Goal: Task Accomplishment & Management: Use online tool/utility

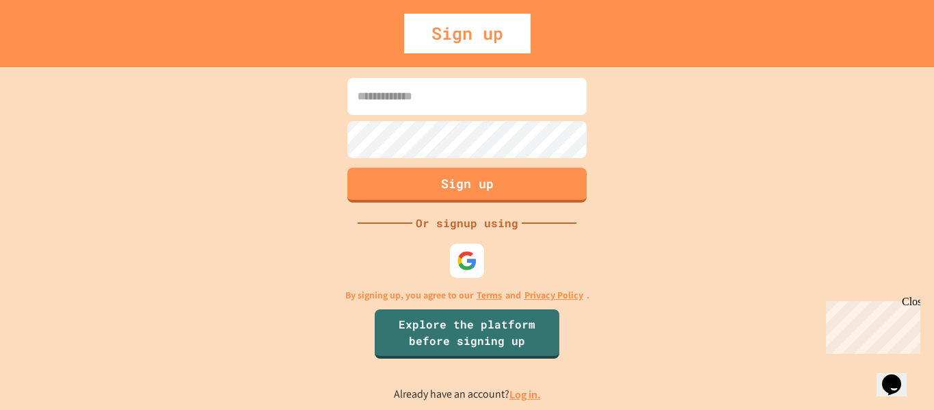
click at [435, 108] on input at bounding box center [467, 96] width 239 height 37
click at [526, 396] on link "Log in." at bounding box center [525, 394] width 31 height 14
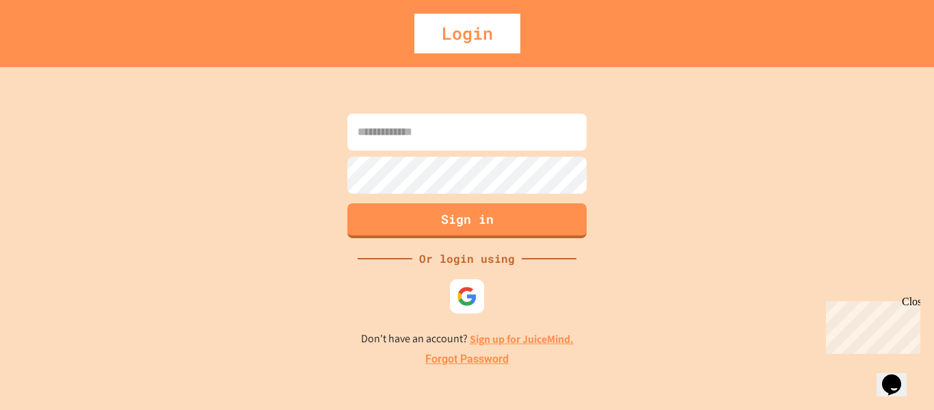
click at [417, 133] on input at bounding box center [467, 132] width 239 height 37
type input "**********"
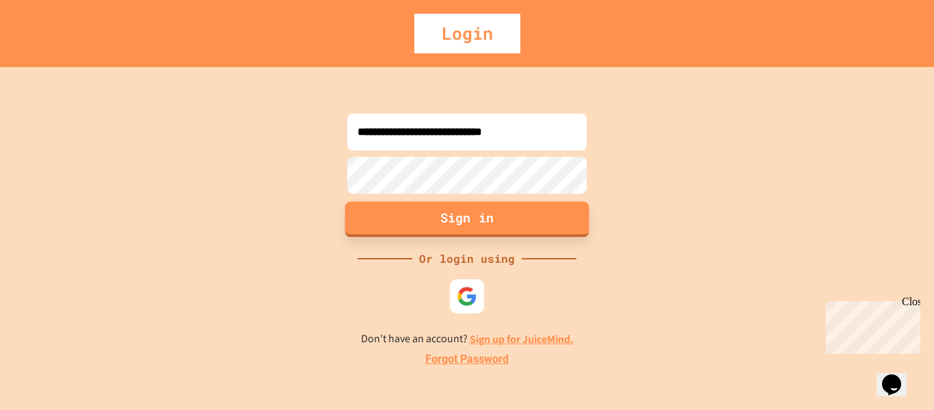
click at [497, 231] on button "Sign in" at bounding box center [467, 219] width 244 height 36
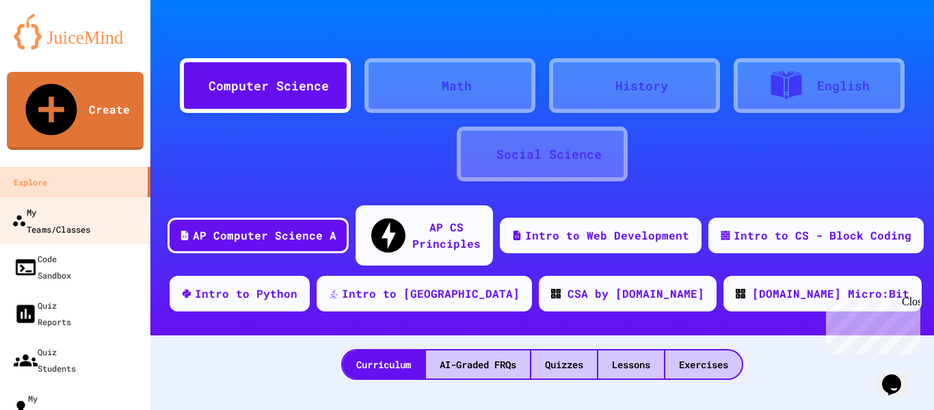
click at [46, 203] on div "My Teams/Classes" at bounding box center [51, 220] width 79 height 34
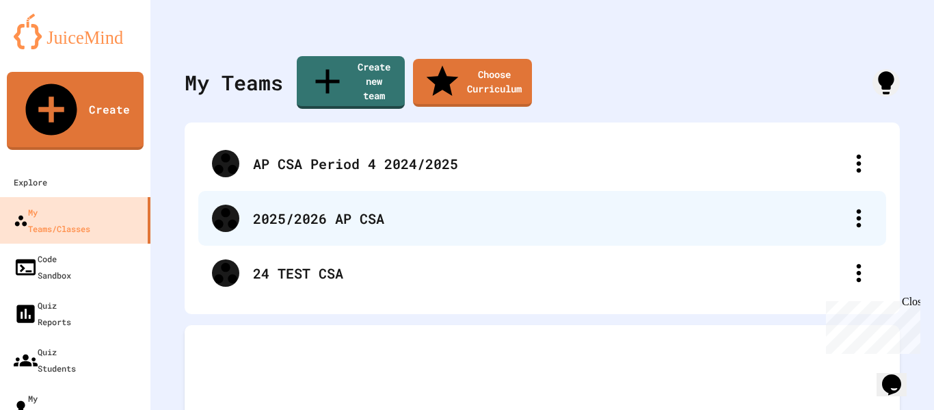
click at [309, 208] on div "2025/2026 AP CSA" at bounding box center [549, 218] width 592 height 21
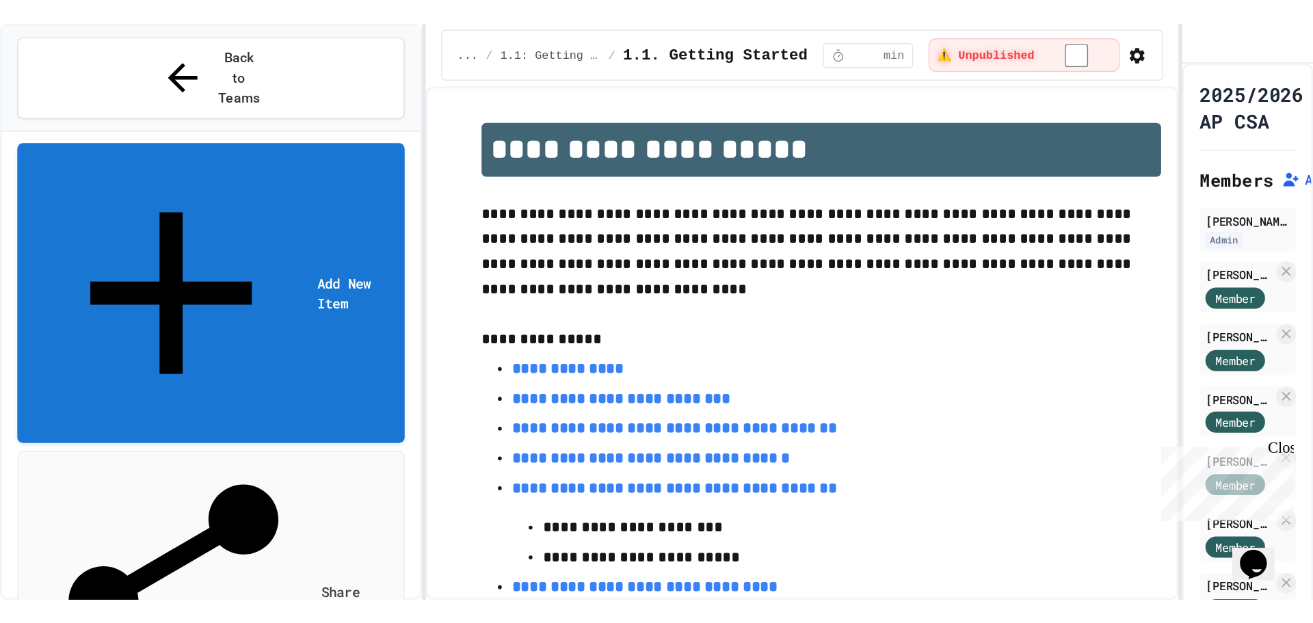
scroll to position [137, 0]
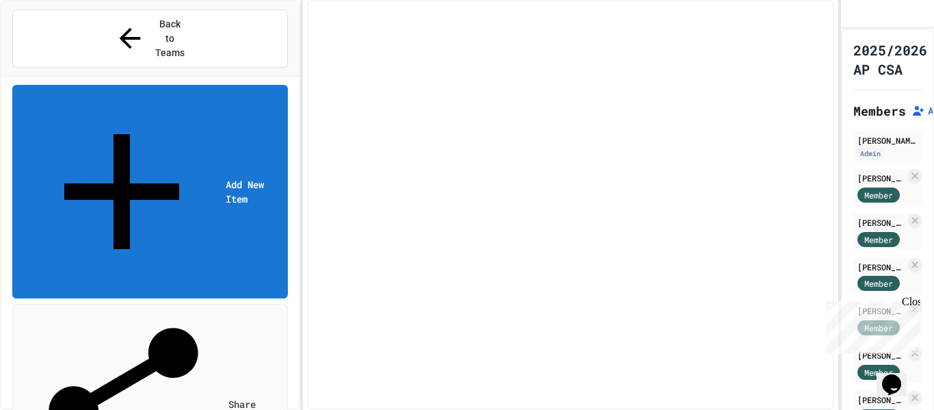
select select "***"
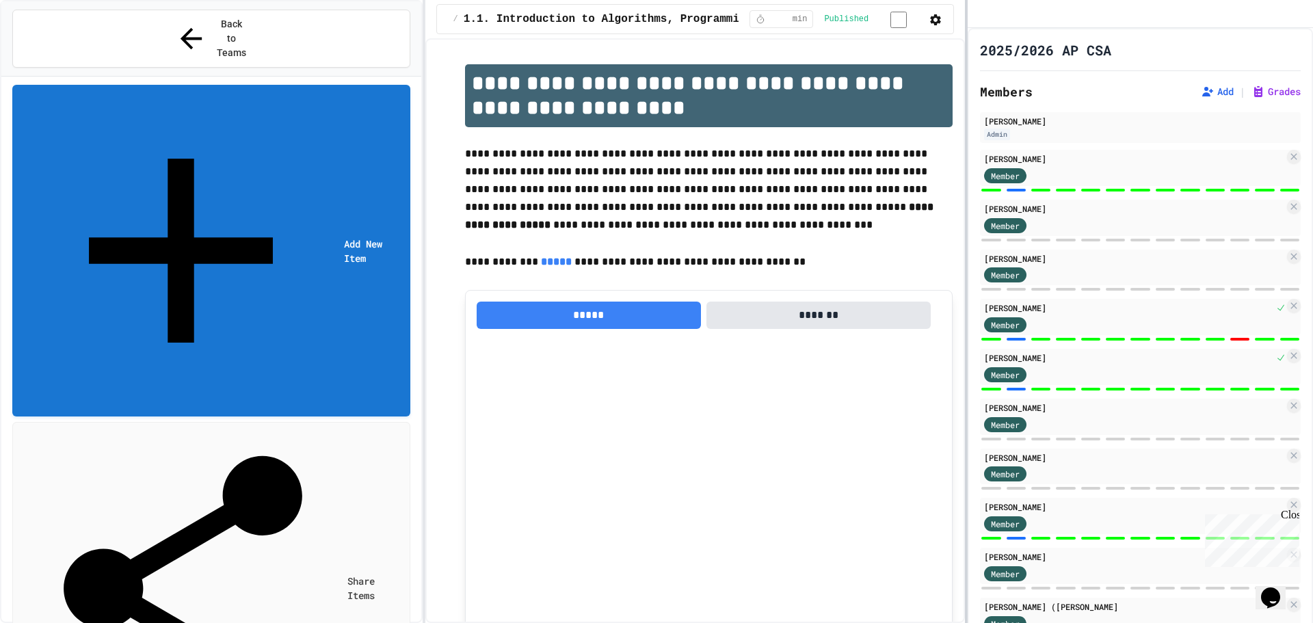
click at [934, 222] on div at bounding box center [966, 311] width 3 height 623
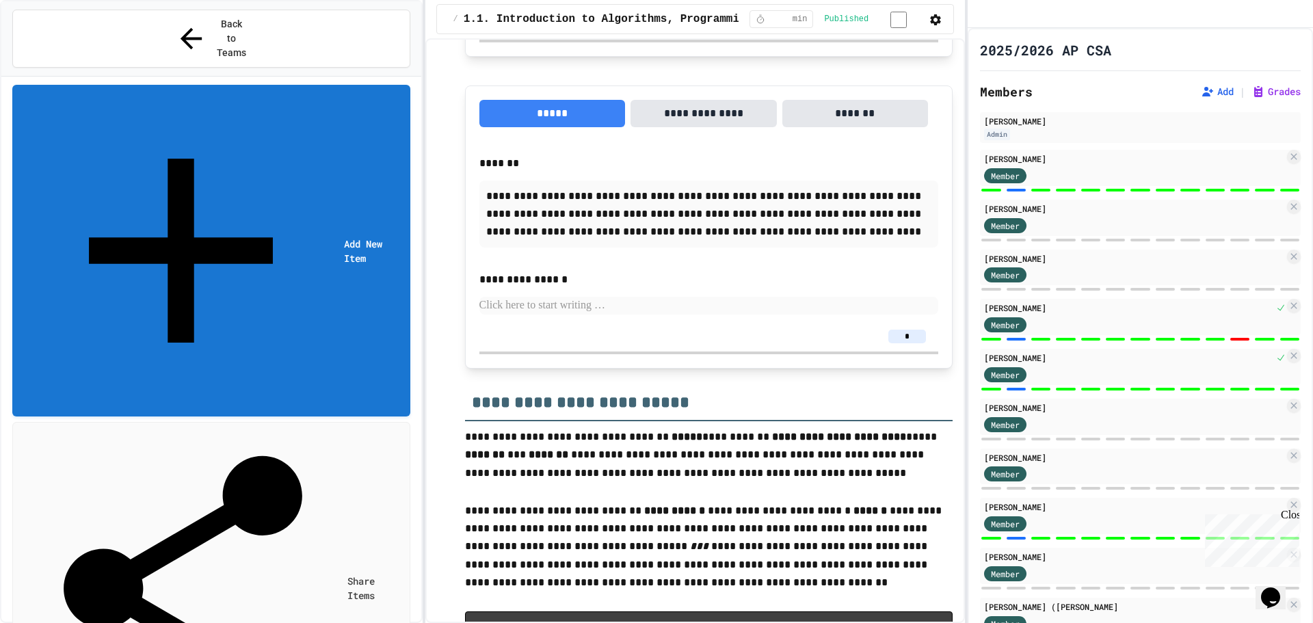
scroll to position [1437, 0]
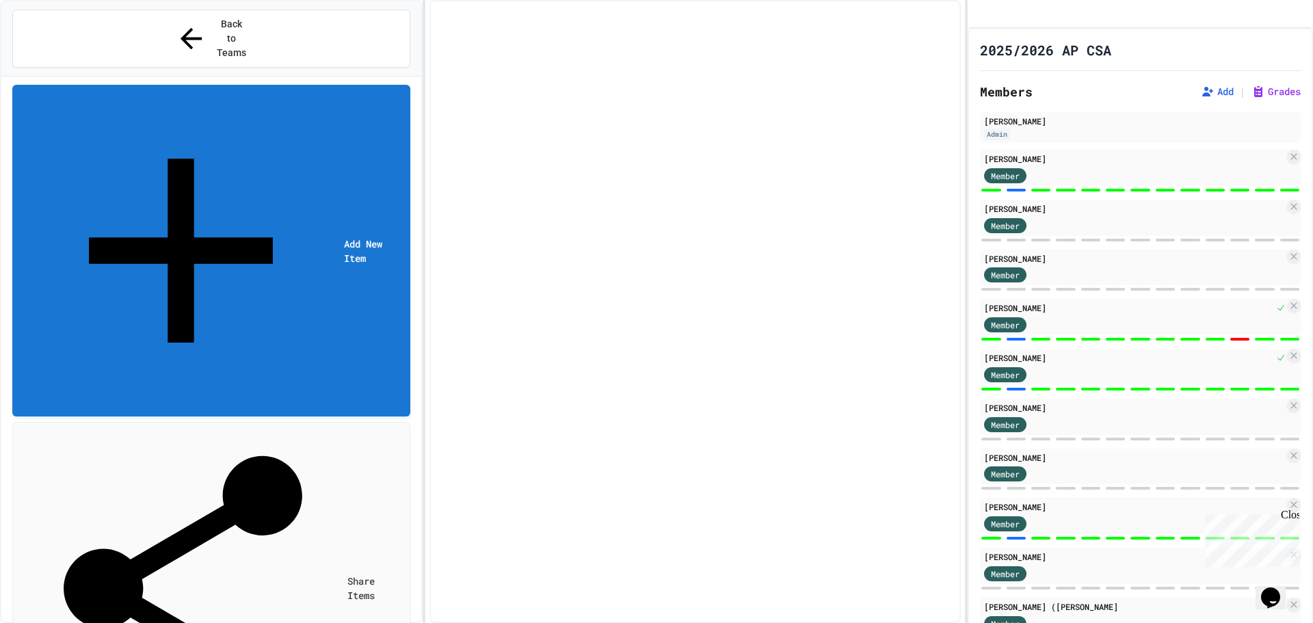
select select "***"
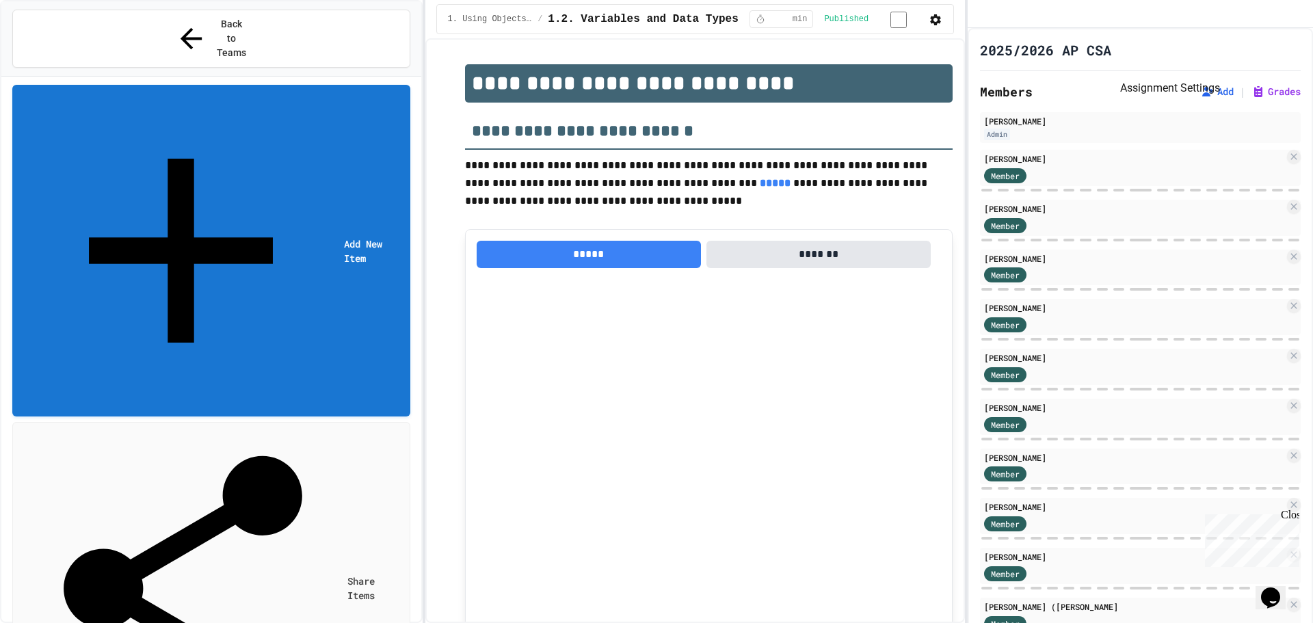
click at [934, 50] on icon "Assignment Settings" at bounding box center [1123, 50] width 0 height 0
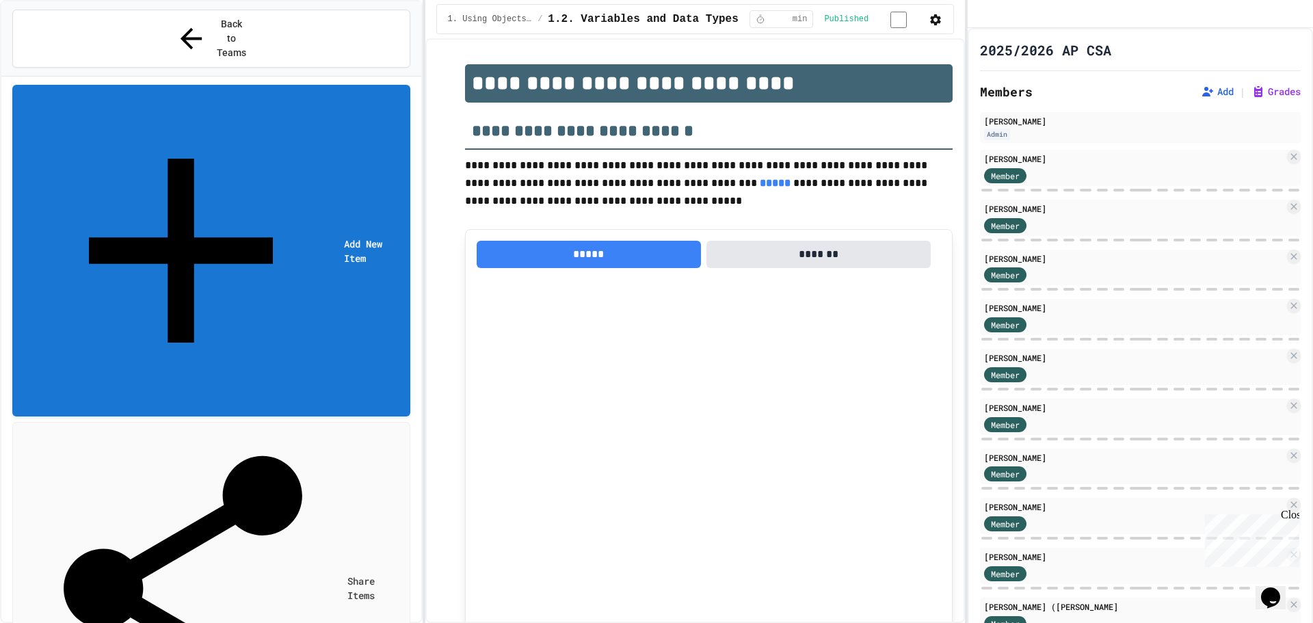
type input "***"
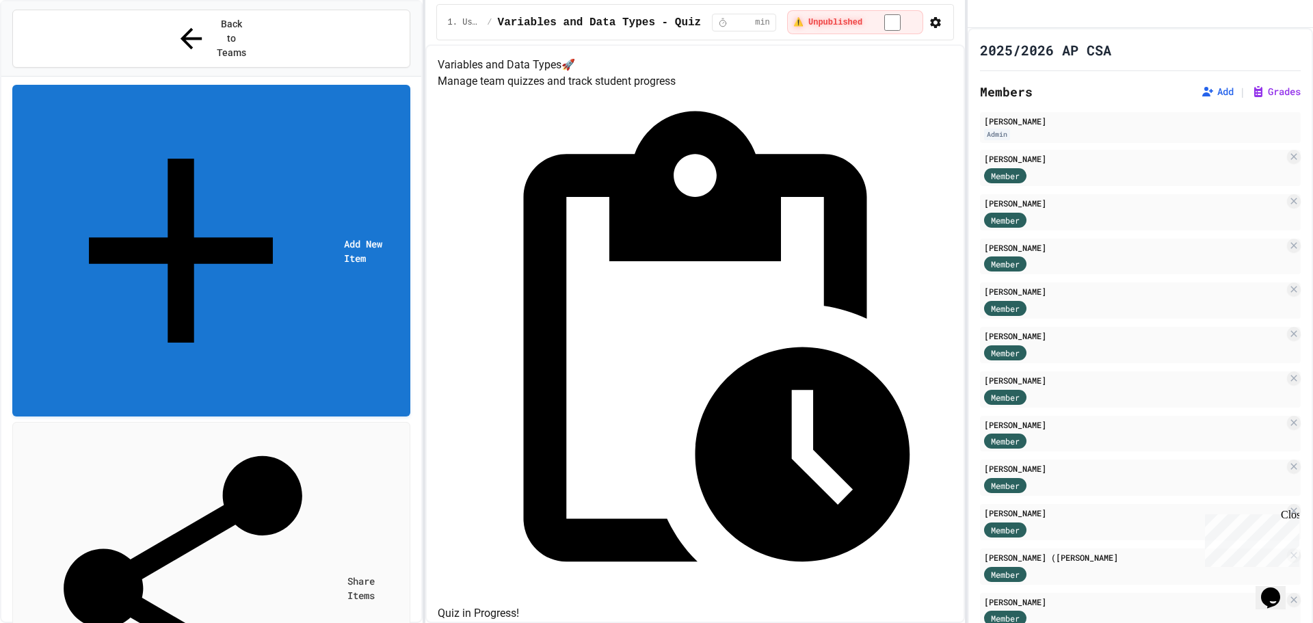
select select "***"
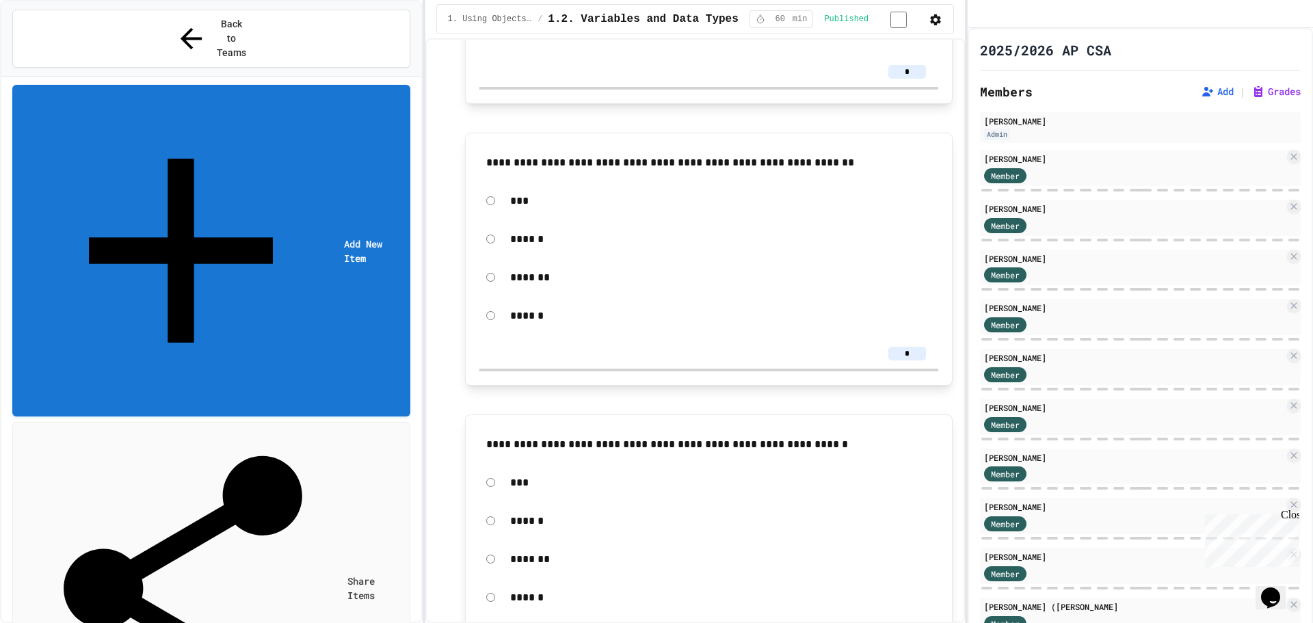
scroll to position [2257, 0]
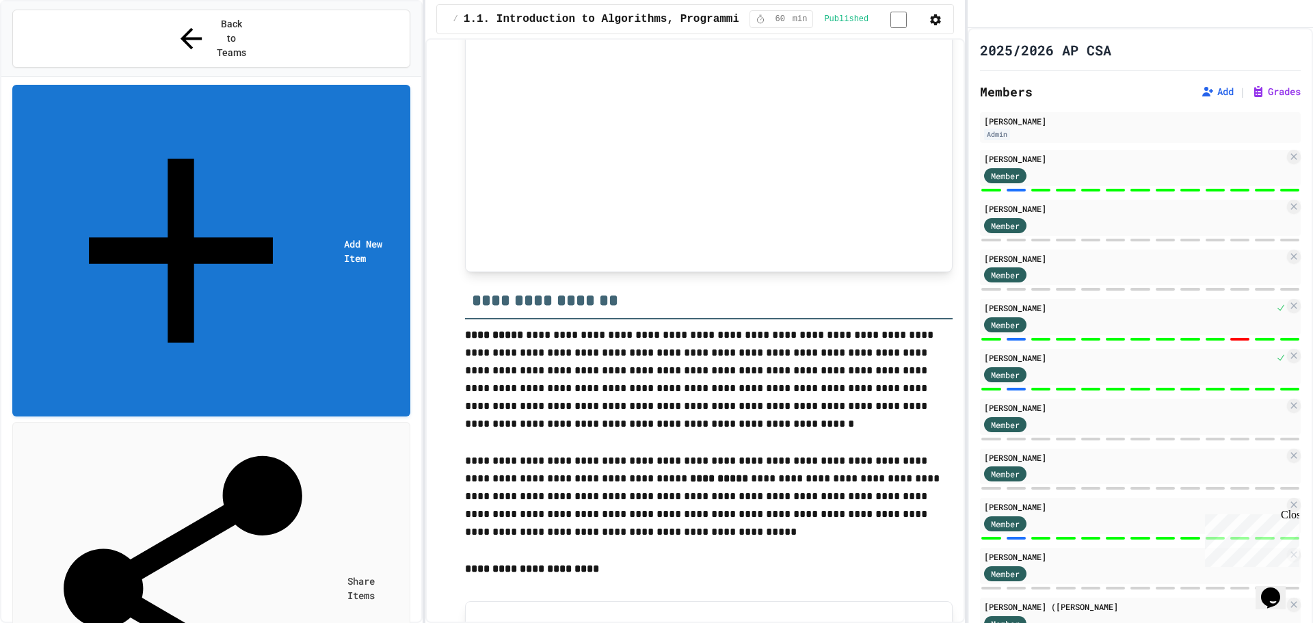
scroll to position [410, 0]
click at [159, 28] on button "Back to Teams" at bounding box center [211, 39] width 398 height 58
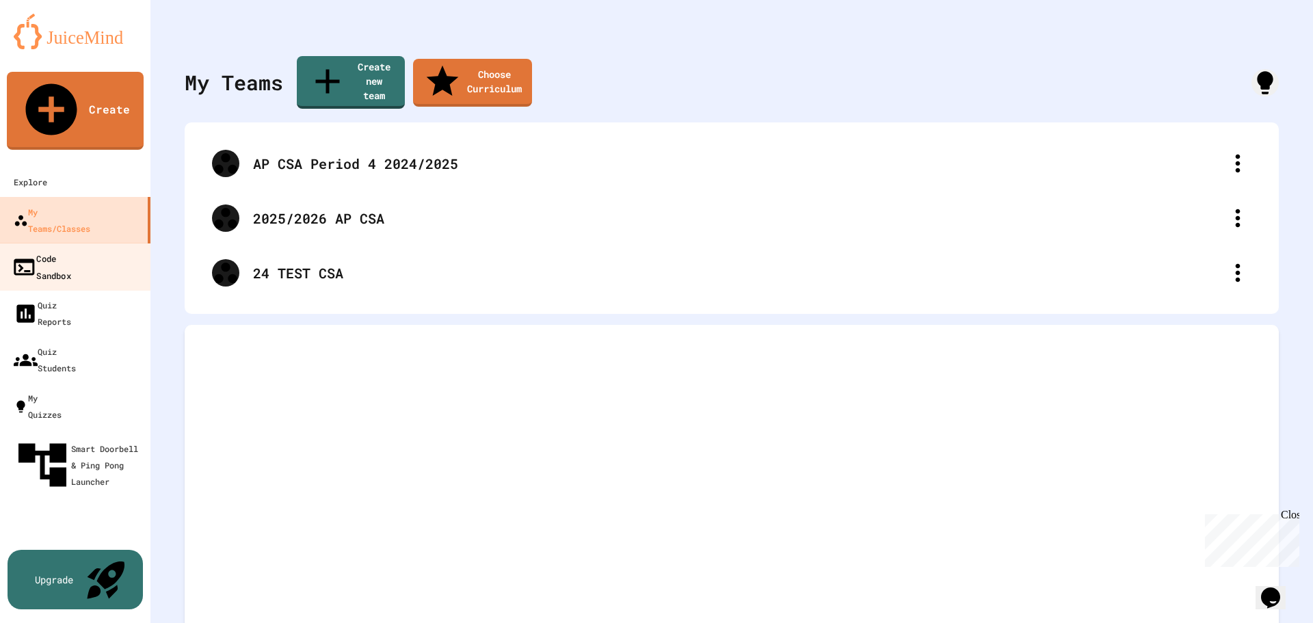
click at [71, 250] on div "Code Sandbox" at bounding box center [42, 267] width 60 height 34
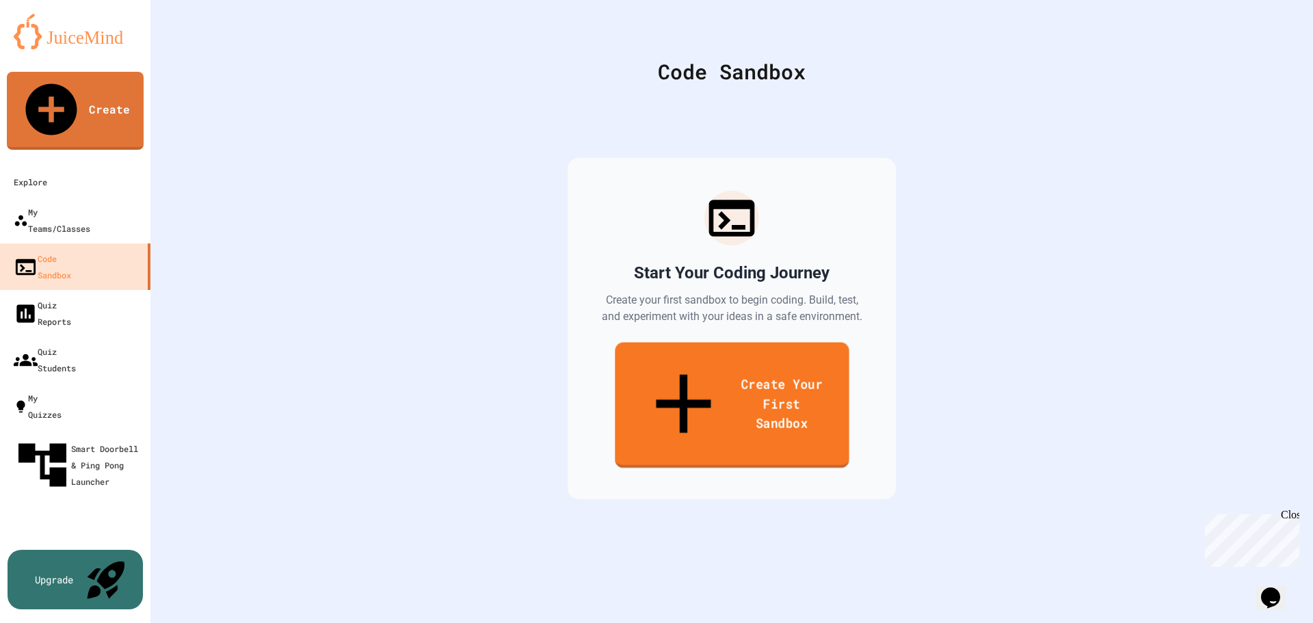
click at [670, 360] on link "Create Your First Sandbox" at bounding box center [732, 406] width 234 height 126
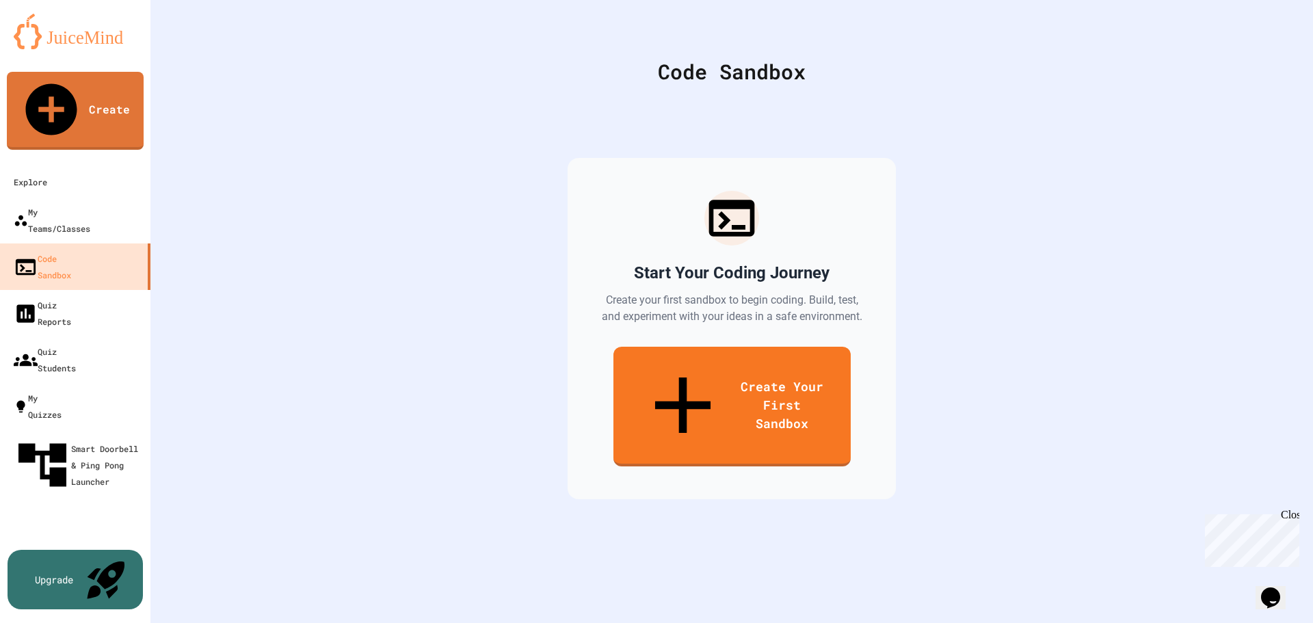
drag, startPoint x: 566, startPoint y: 167, endPoint x: 442, endPoint y: 167, distance: 124.5
type input "**********"
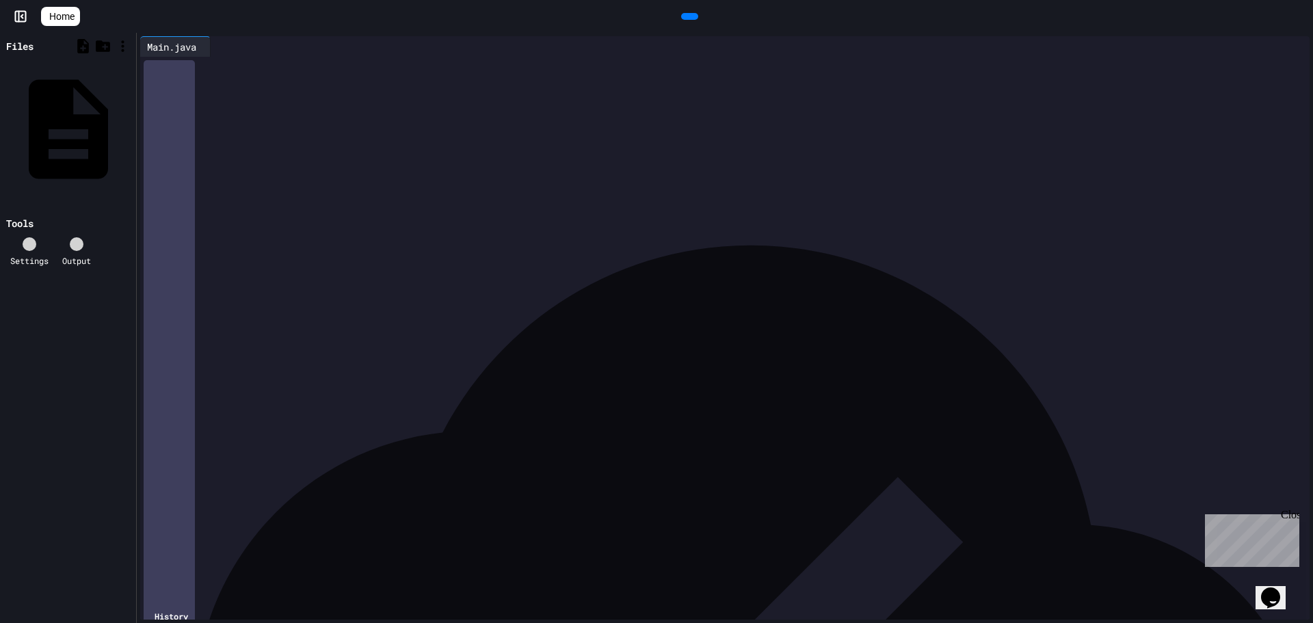
drag, startPoint x: 226, startPoint y: 130, endPoint x: 150, endPoint y: 70, distance: 97.0
click at [150, 57] on div "**********" at bounding box center [725, 57] width 1170 height 0
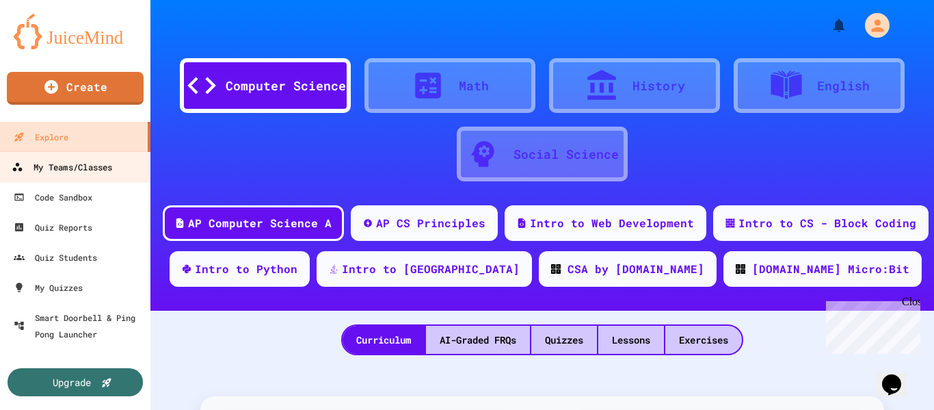
click at [46, 172] on div "My Teams/Classes" at bounding box center [62, 167] width 101 height 17
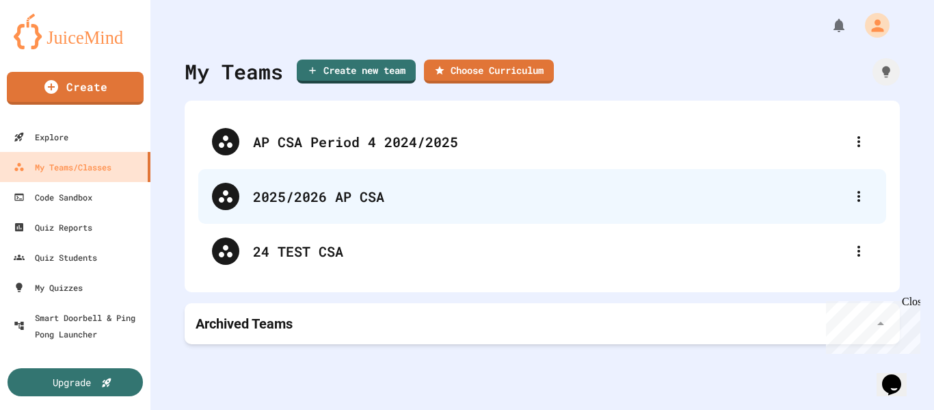
click at [363, 194] on div "2025/2026 AP CSA" at bounding box center [549, 196] width 592 height 21
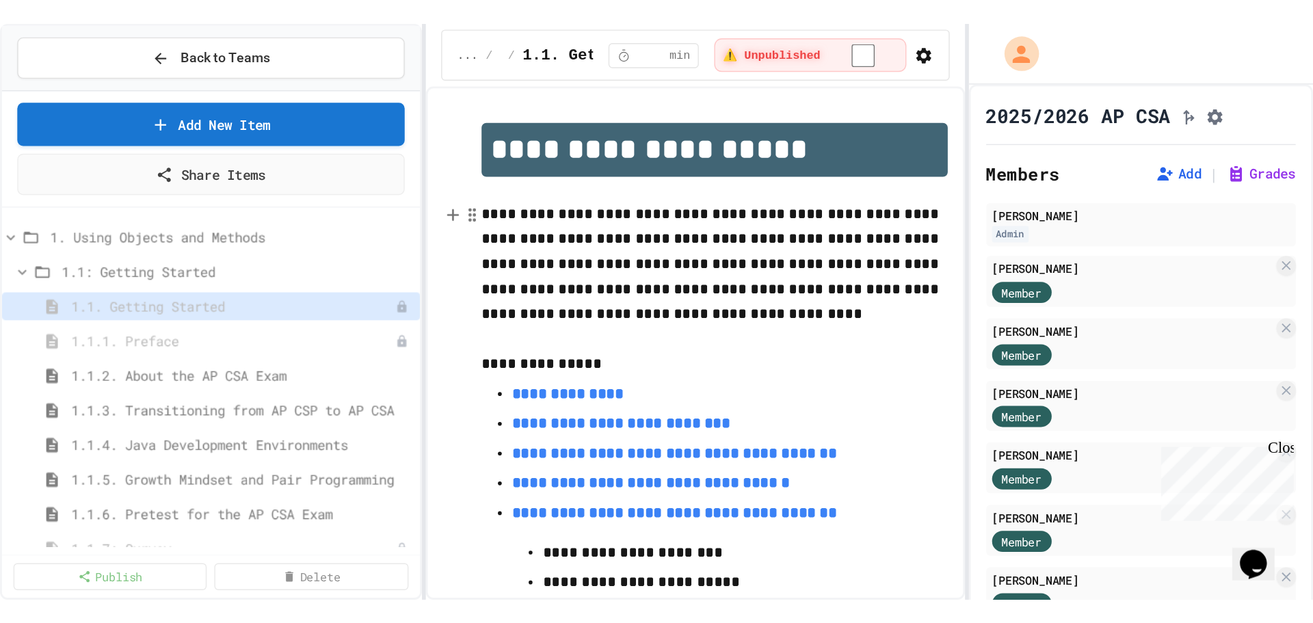
scroll to position [137, 0]
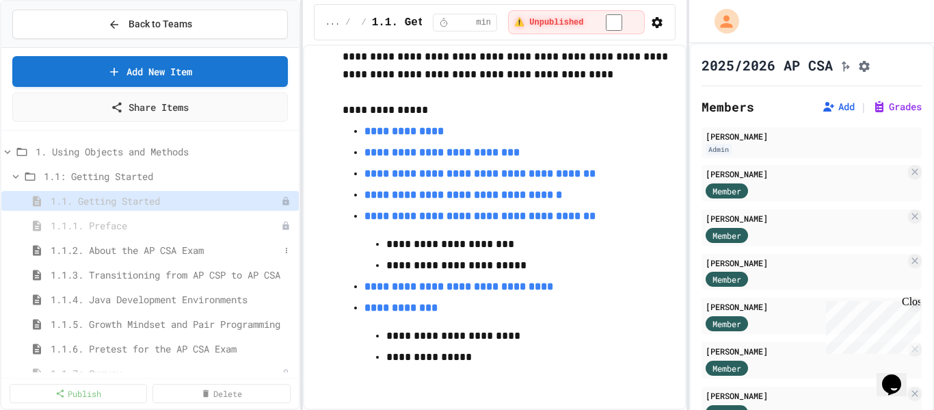
click at [149, 252] on span "1.1.2. About the AP CSA Exam" at bounding box center [165, 250] width 229 height 14
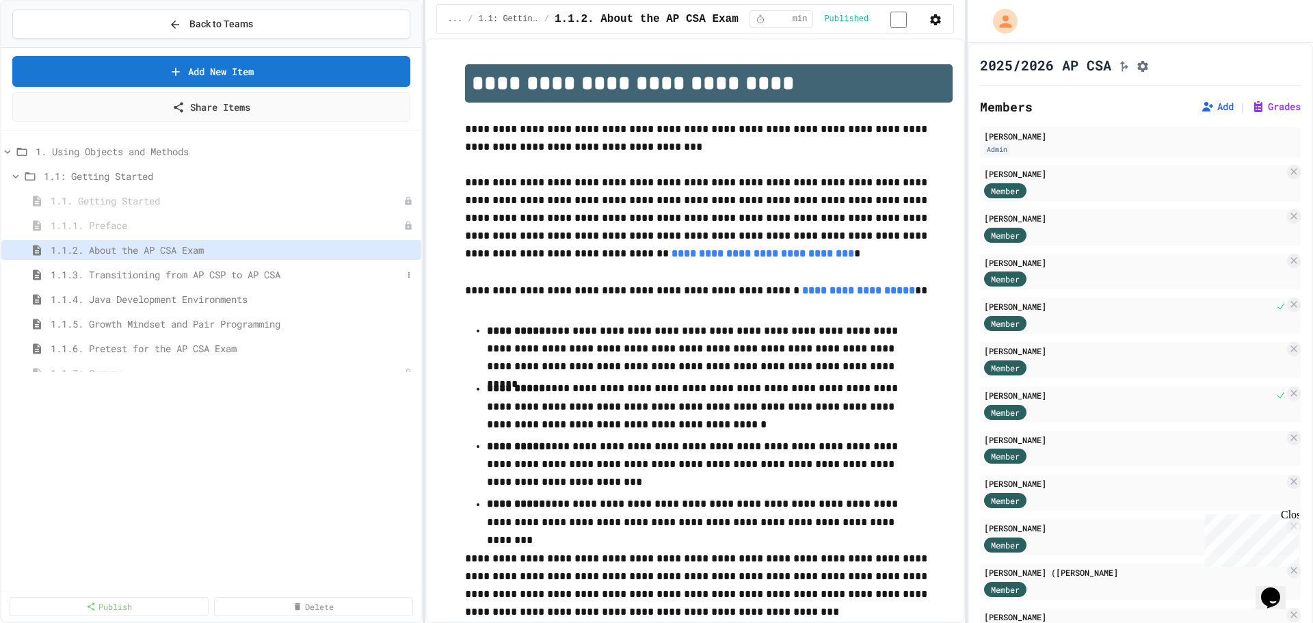
click at [150, 270] on span "1.1.3. Transitioning from AP CSP to AP CSA" at bounding box center [227, 274] width 352 height 14
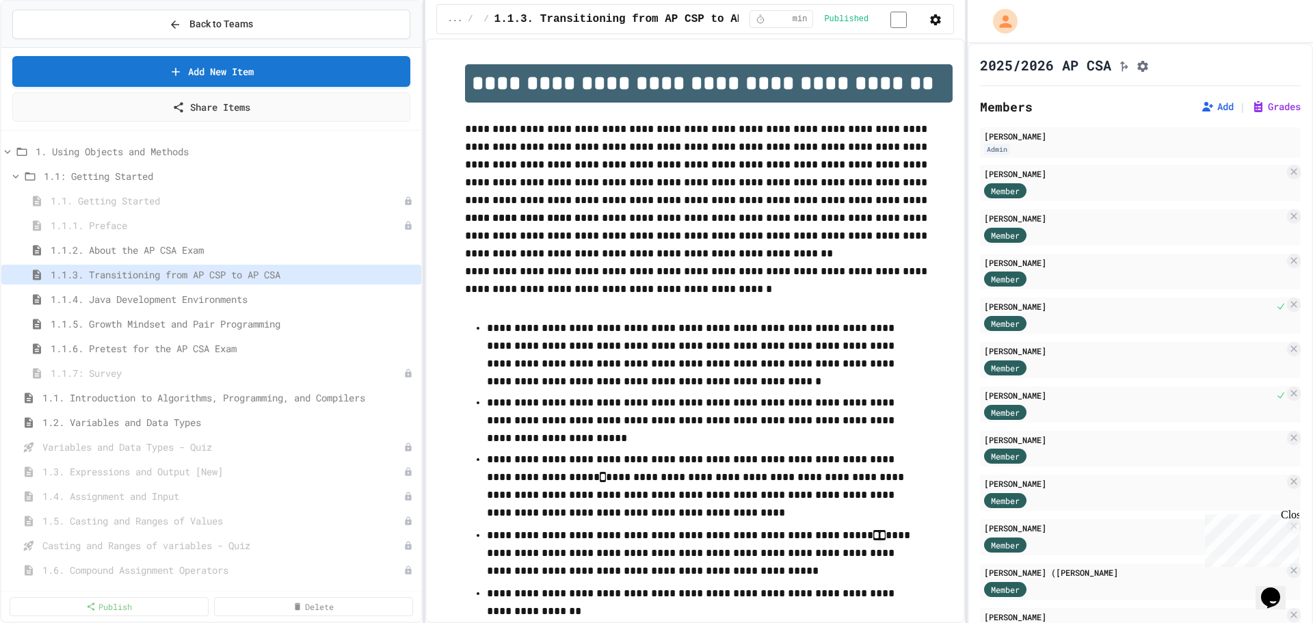
click at [934, 409] on div "Close" at bounding box center [1289, 517] width 17 height 17
click at [187, 301] on span "1.1.4. Java Development Environments" at bounding box center [227, 299] width 352 height 14
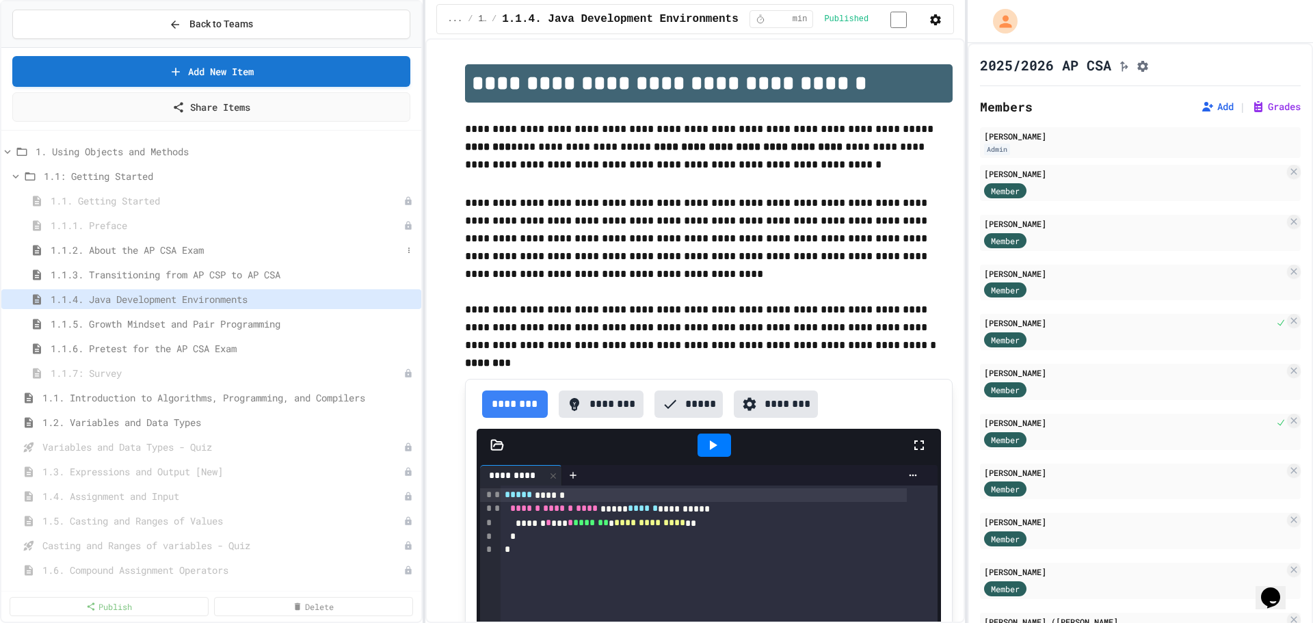
click at [199, 249] on span "1.1.2. About the AP CSA Exam" at bounding box center [227, 250] width 352 height 14
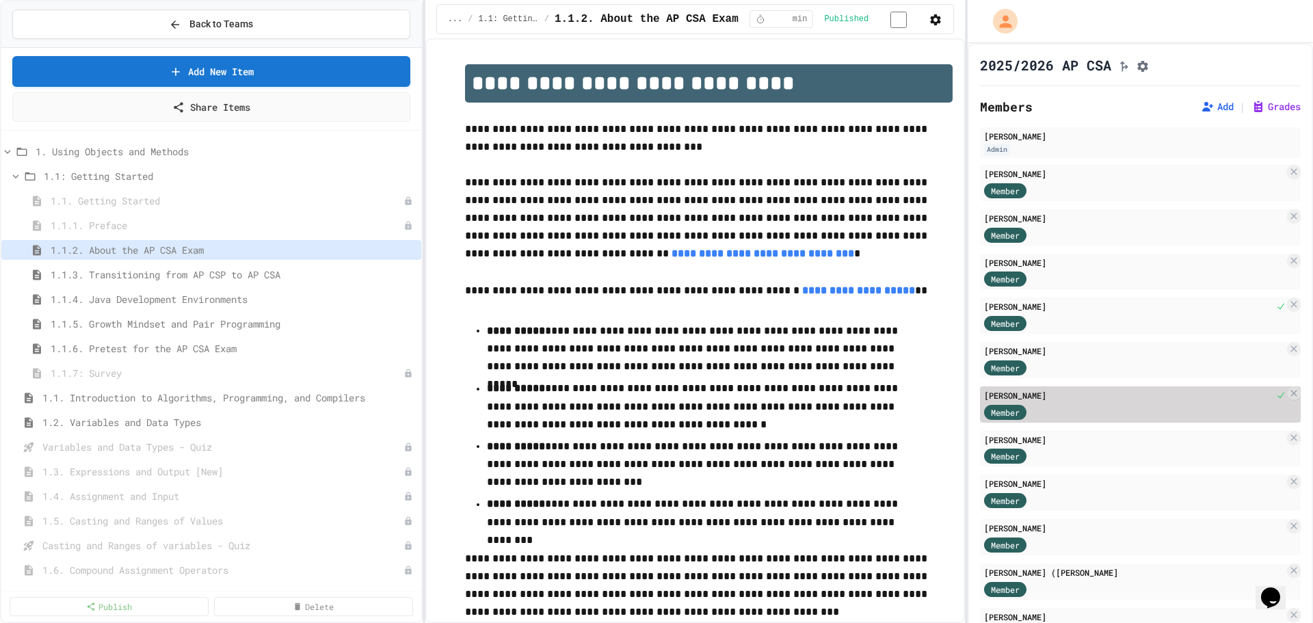
click at [934, 409] on div "Member" at bounding box center [1134, 411] width 300 height 17
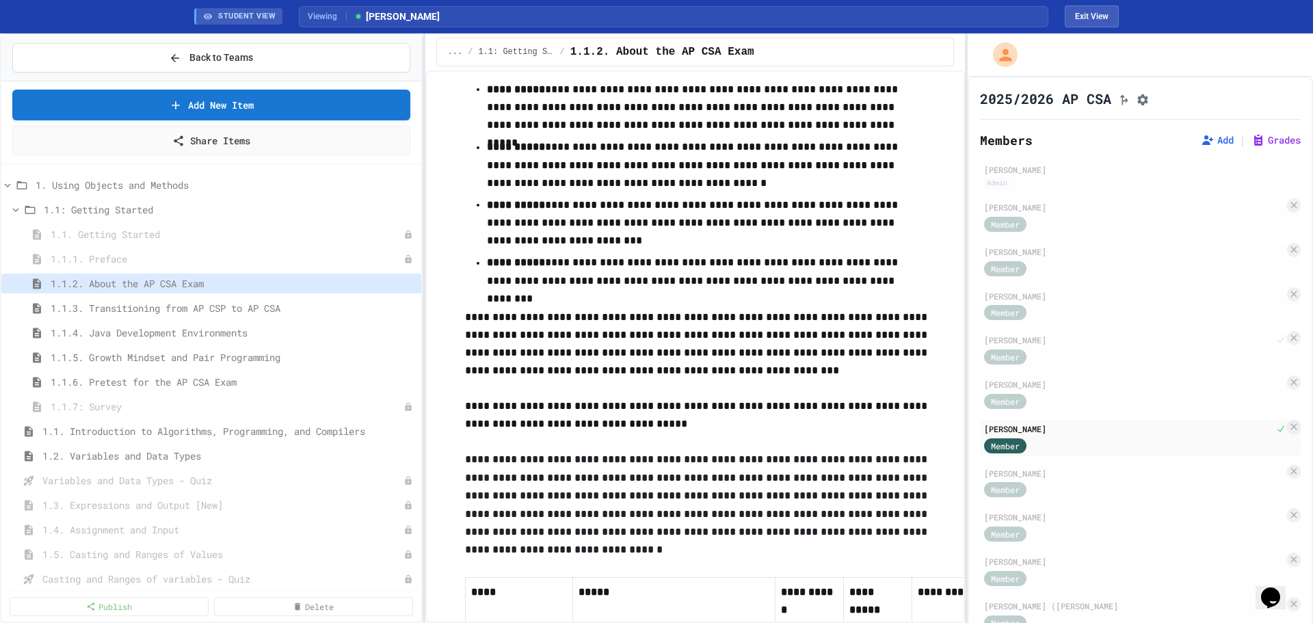
scroll to position [579, 0]
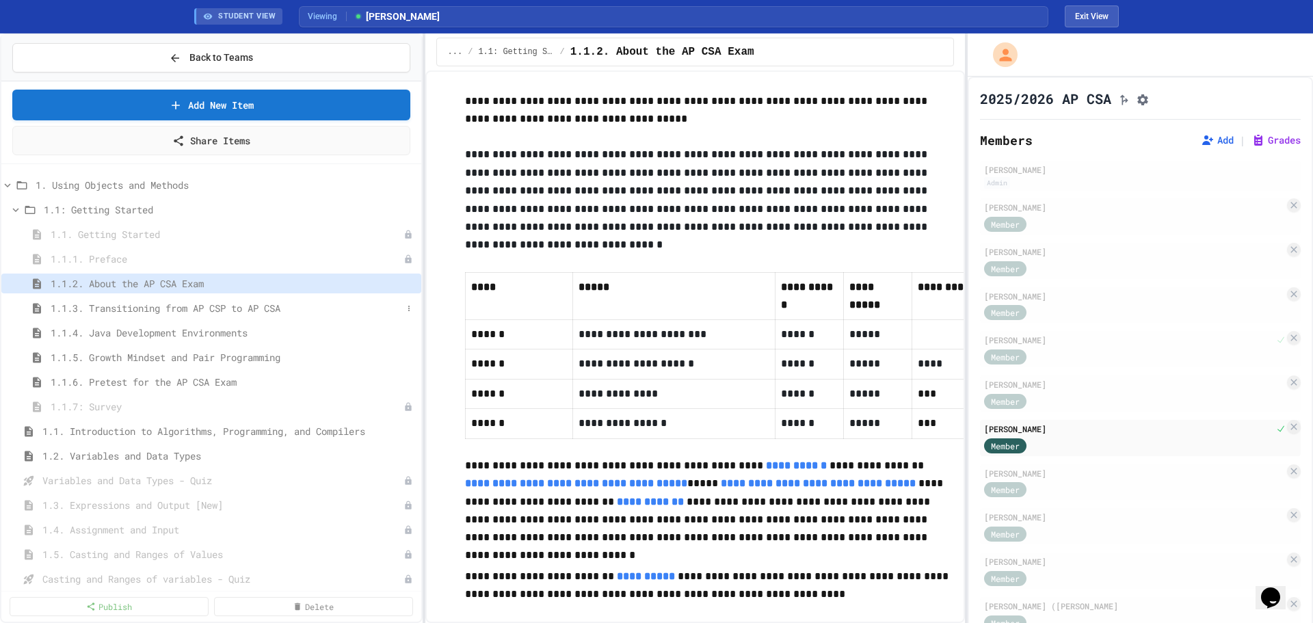
click at [146, 309] on span "1.1.3. Transitioning from AP CSP to AP CSA" at bounding box center [227, 308] width 352 height 14
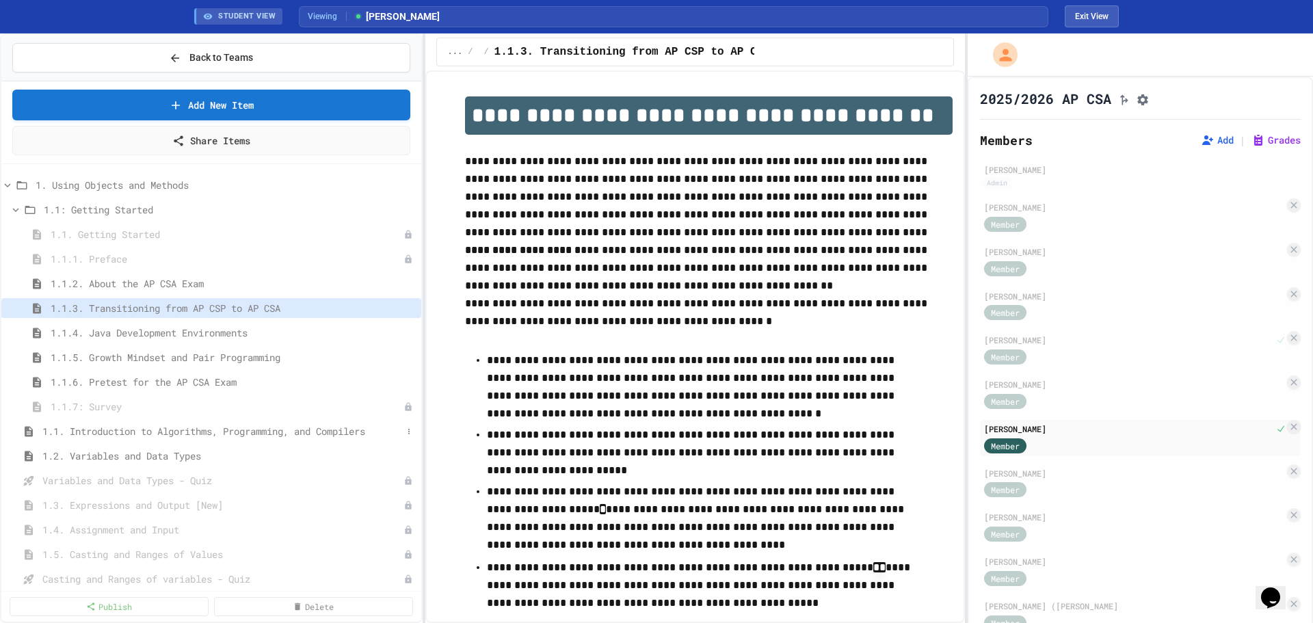
click at [239, 409] on span "1.1. Introduction to Algorithms, Programming, and Compilers" at bounding box center [222, 431] width 360 height 14
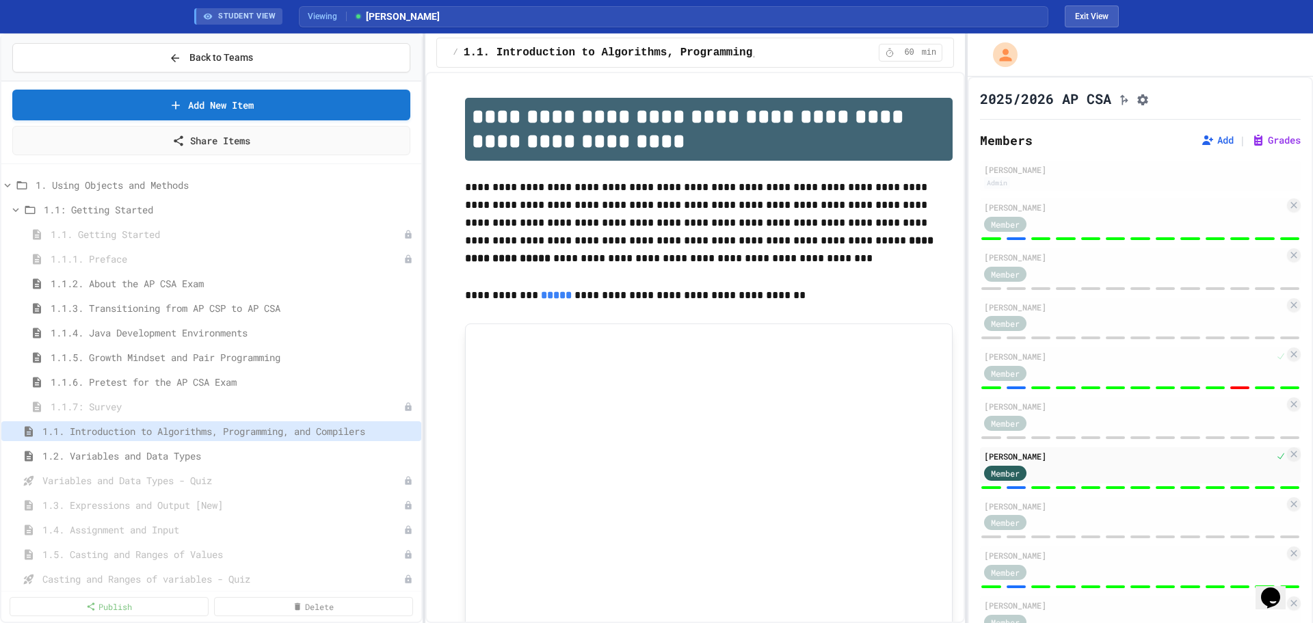
click at [429, 376] on div "**********" at bounding box center [696, 347] width 540 height 551
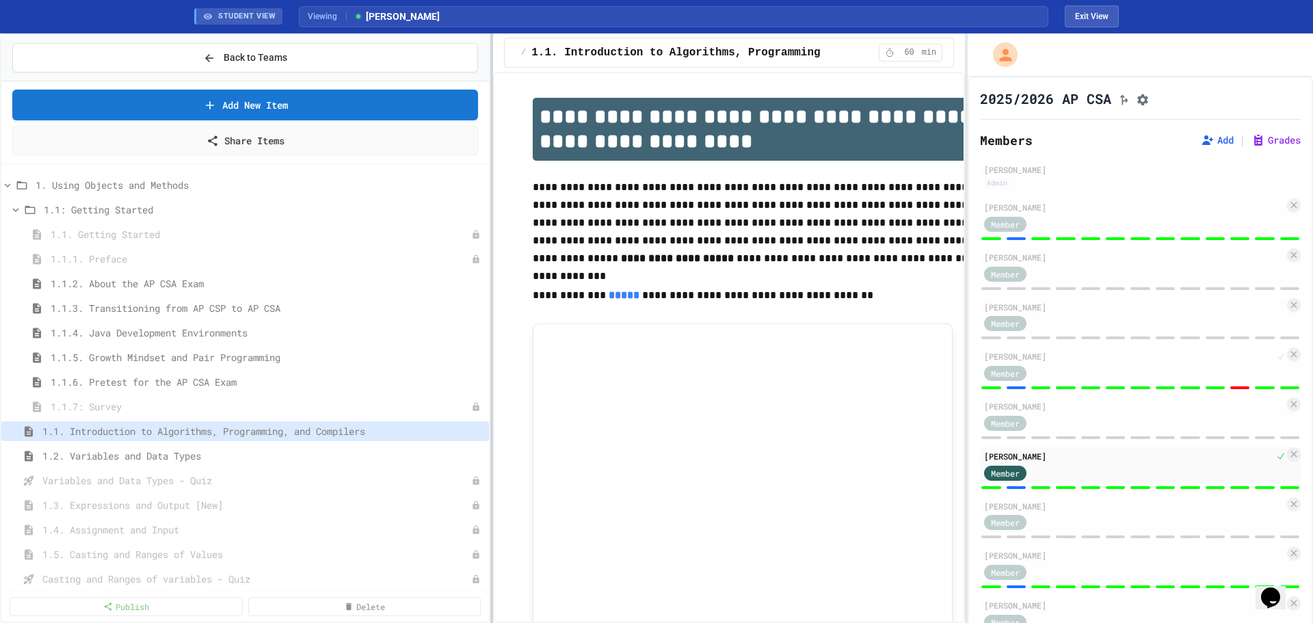
click at [491, 375] on div at bounding box center [491, 329] width 3 height 590
click at [70, 332] on span "1.1.4. Java Development Environments" at bounding box center [267, 333] width 433 height 14
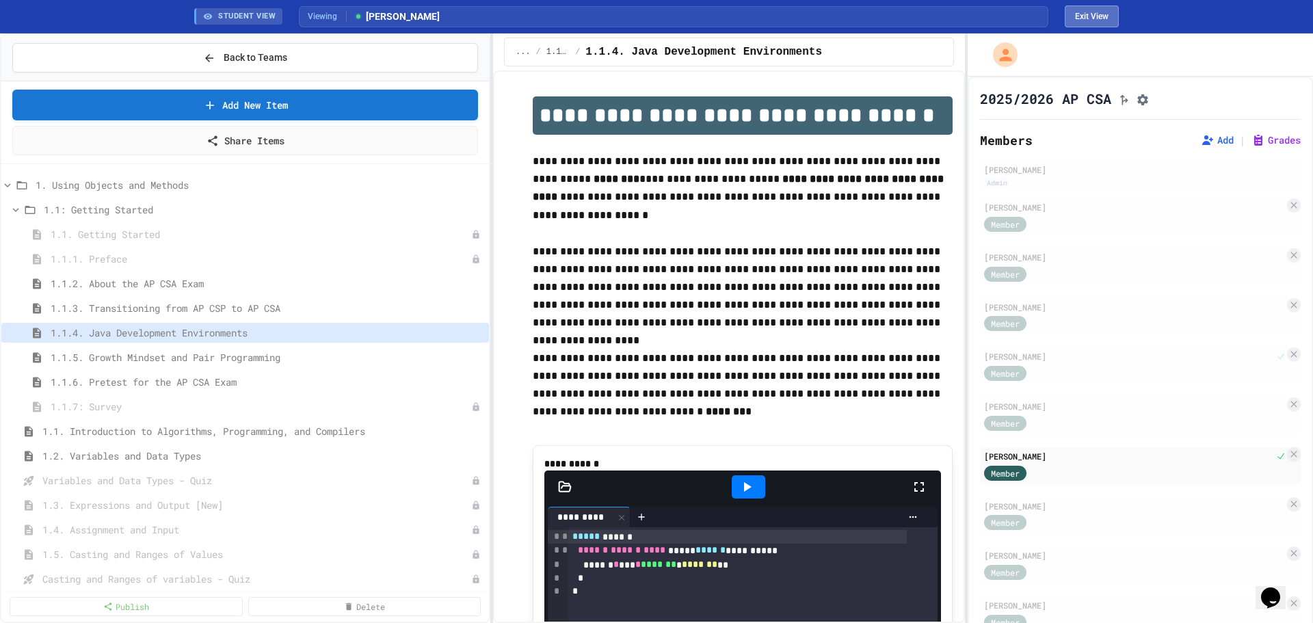
click at [934, 14] on button "Exit View" at bounding box center [1092, 16] width 54 height 22
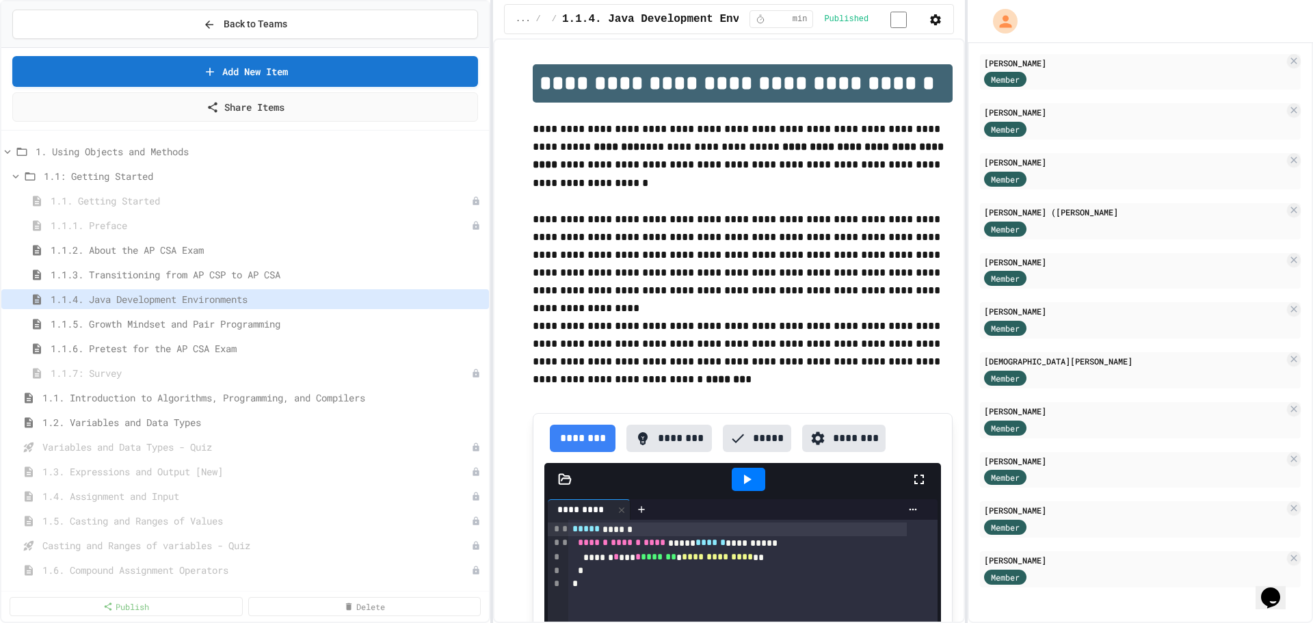
scroll to position [415, 0]
click at [934, 409] on icon at bounding box center [1294, 558] width 11 height 11
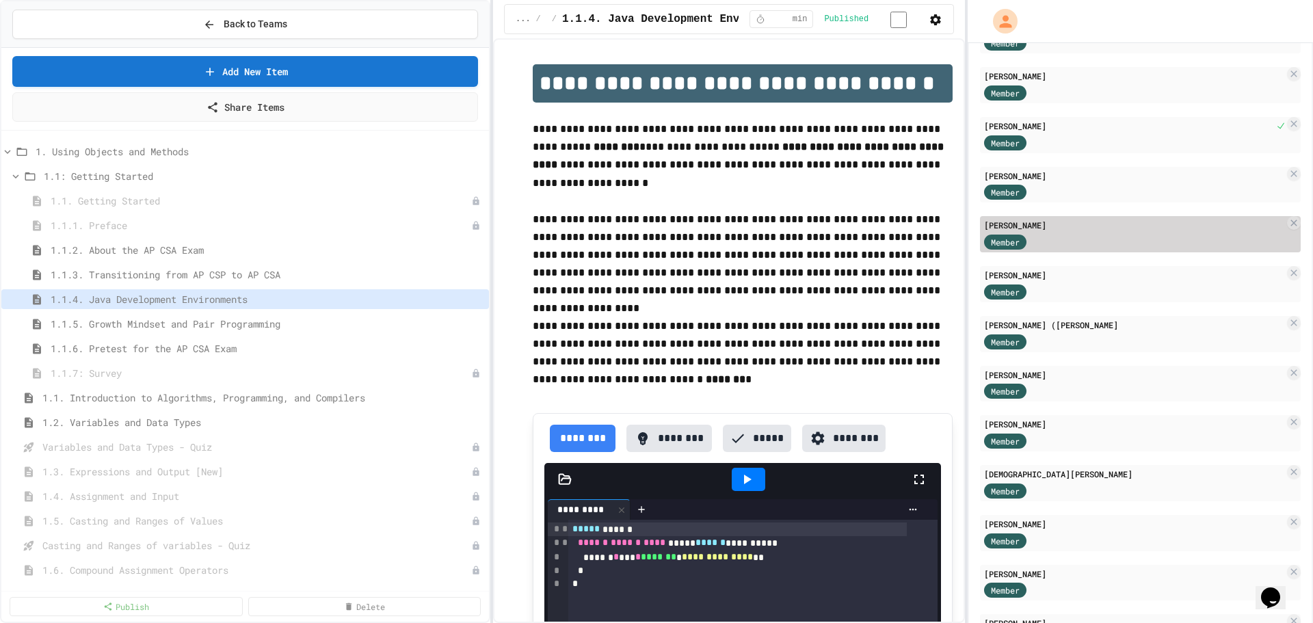
scroll to position [228, 0]
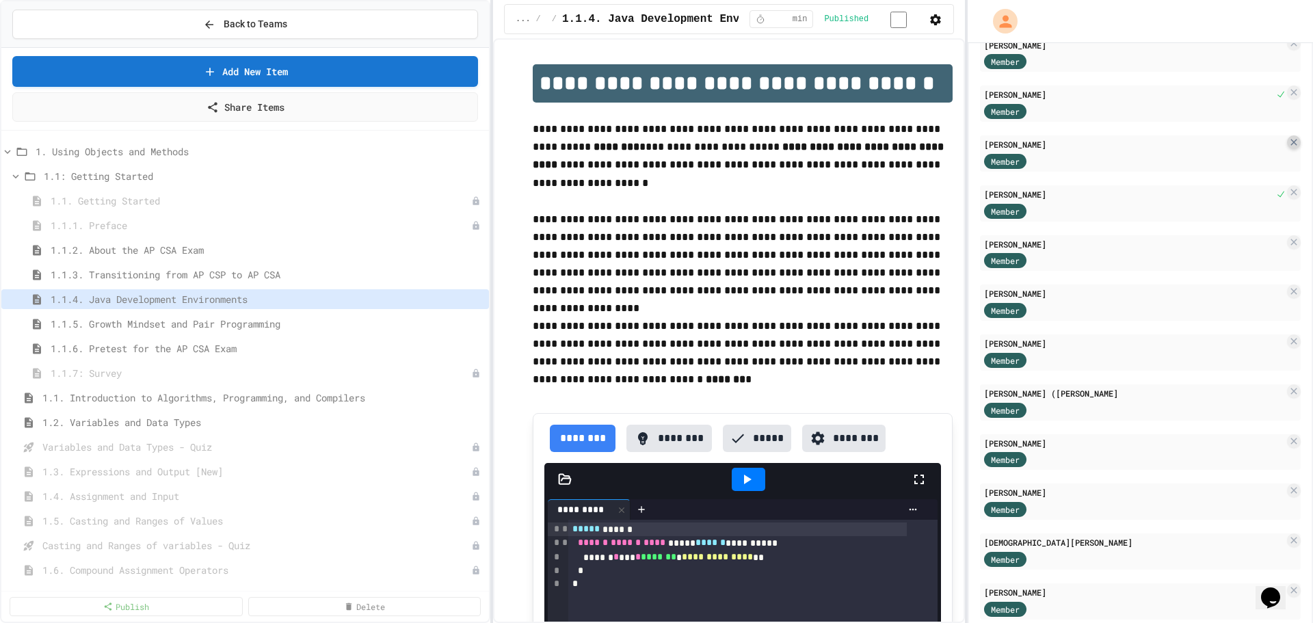
click at [934, 148] on icon at bounding box center [1294, 142] width 11 height 11
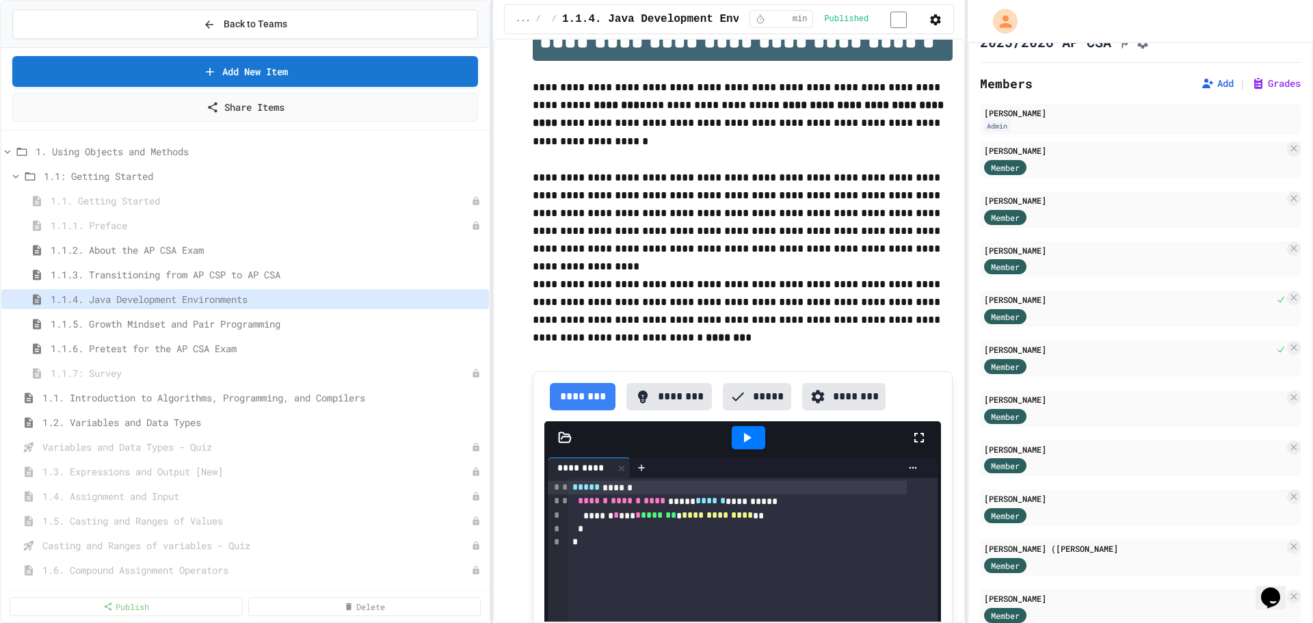
scroll to position [0, 0]
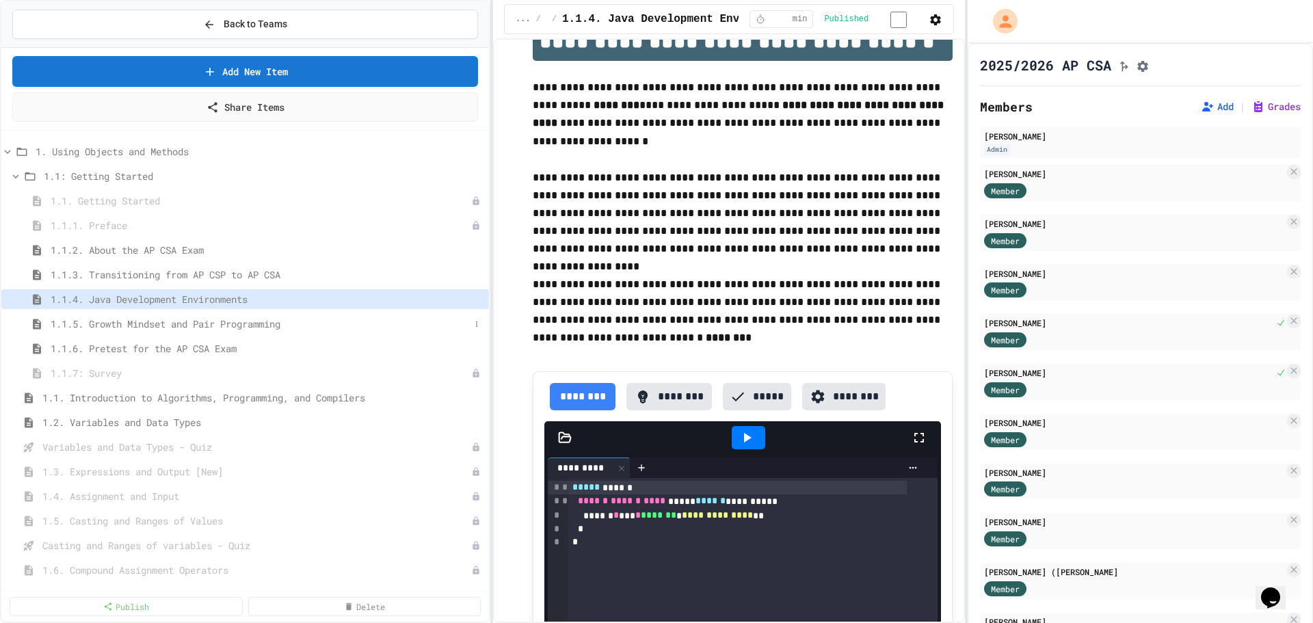
click at [163, 327] on span "1.1.5. Growth Mindset and Pair Programming" at bounding box center [260, 324] width 419 height 14
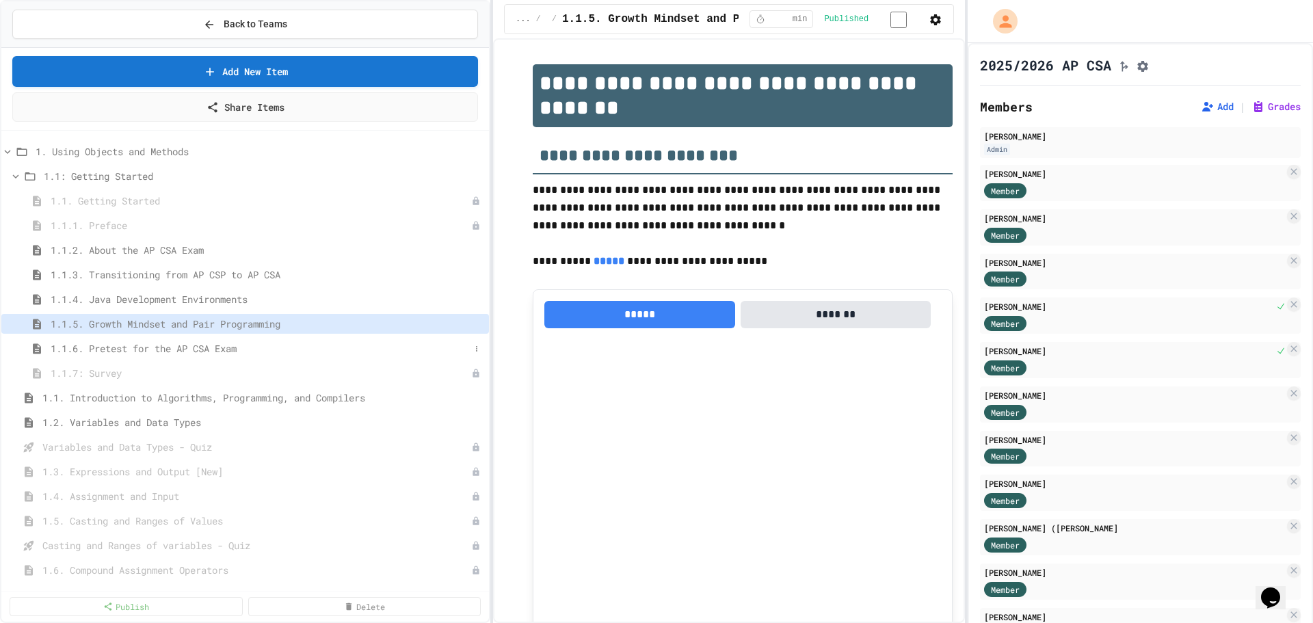
click at [155, 352] on span "1.1.6. Pretest for the AP CSA Exam" at bounding box center [260, 348] width 419 height 14
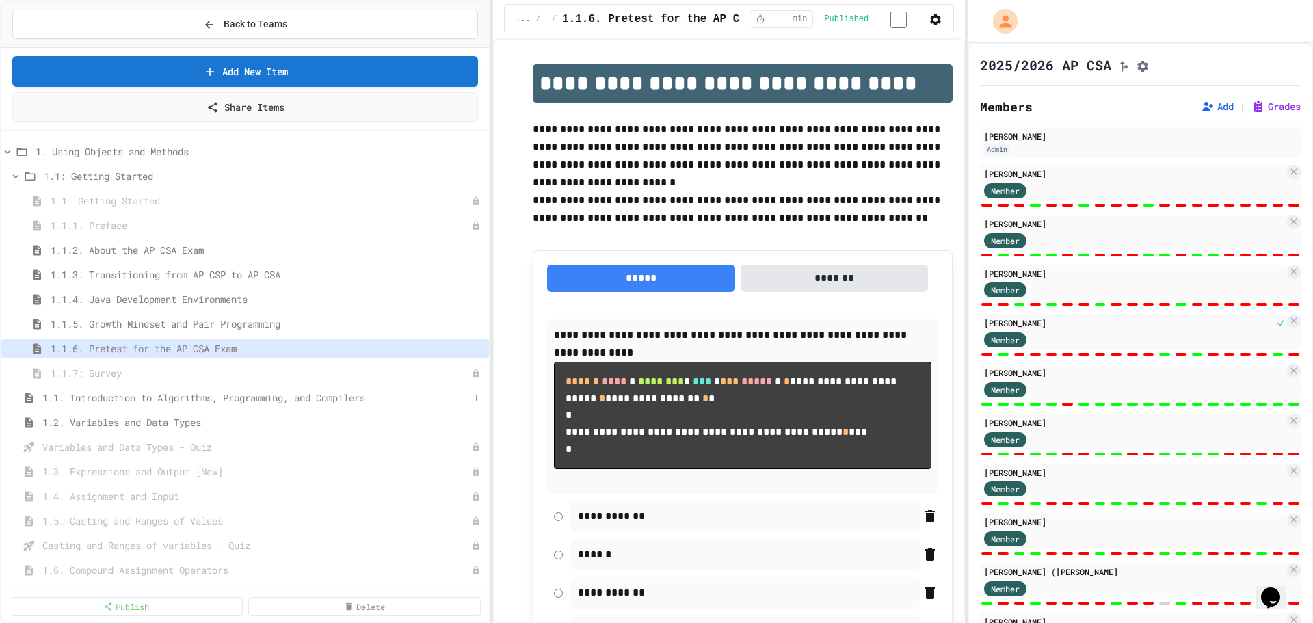
click at [114, 399] on span "1.1. Introduction to Algorithms, Programming, and Compilers" at bounding box center [256, 398] width 428 height 14
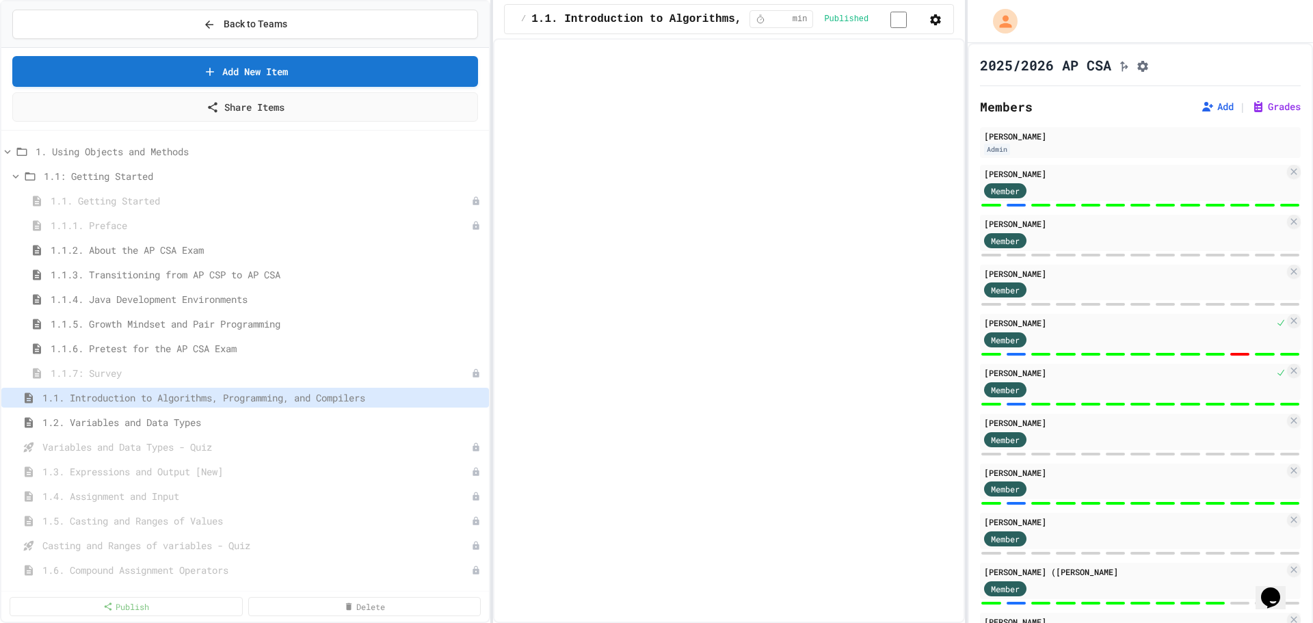
select select "***"
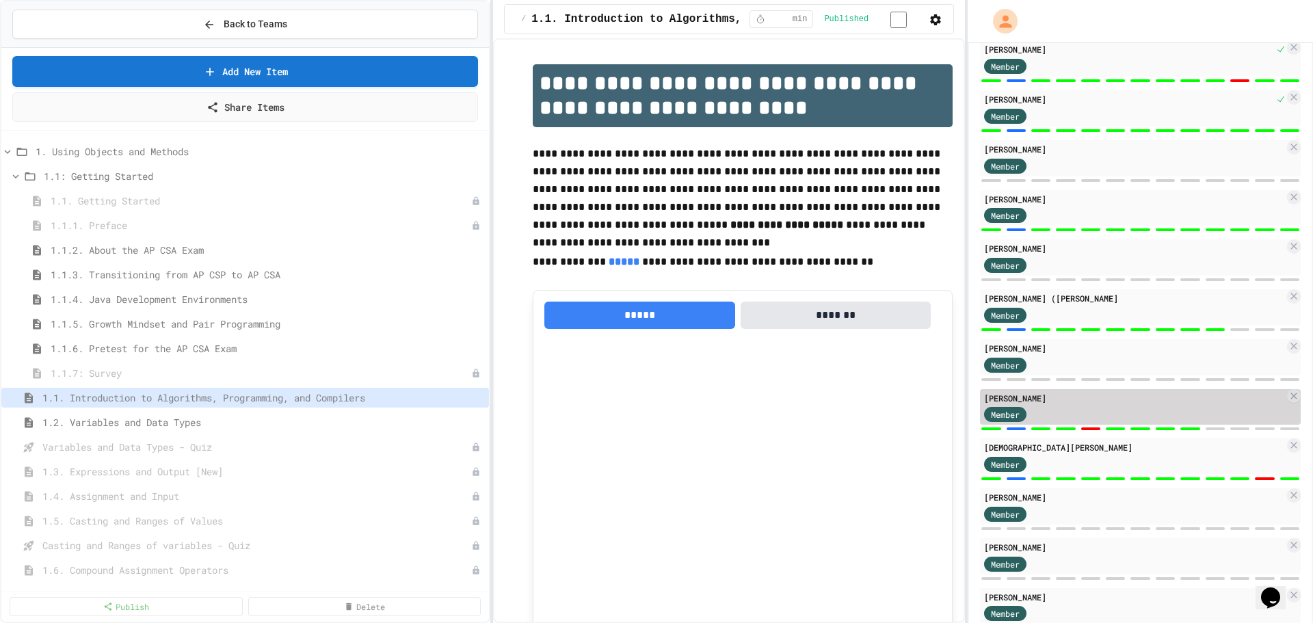
scroll to position [315, 0]
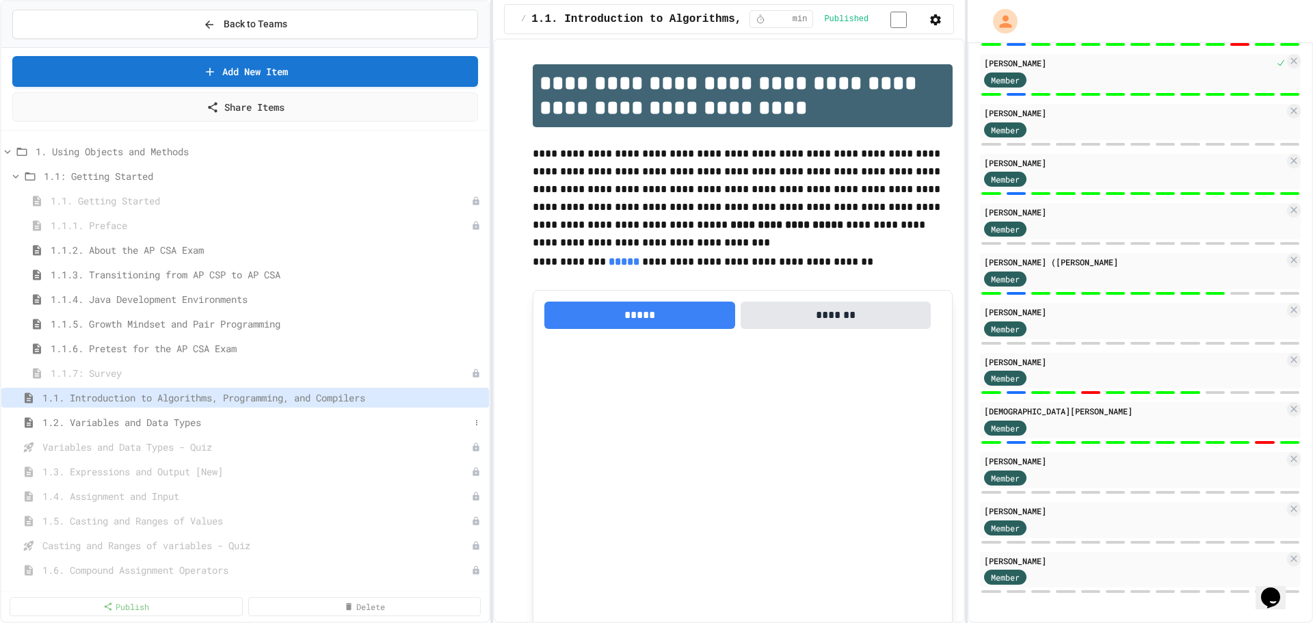
click at [175, 409] on span "1.2. Variables and Data Types" at bounding box center [256, 422] width 428 height 14
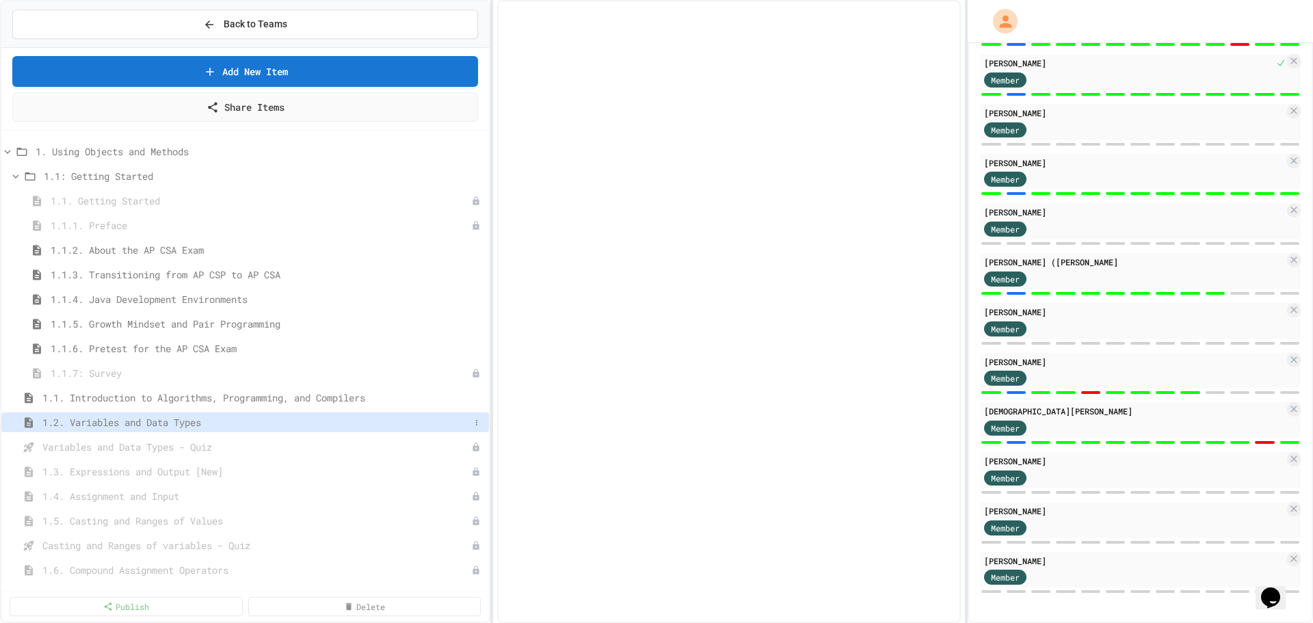
select select "***"
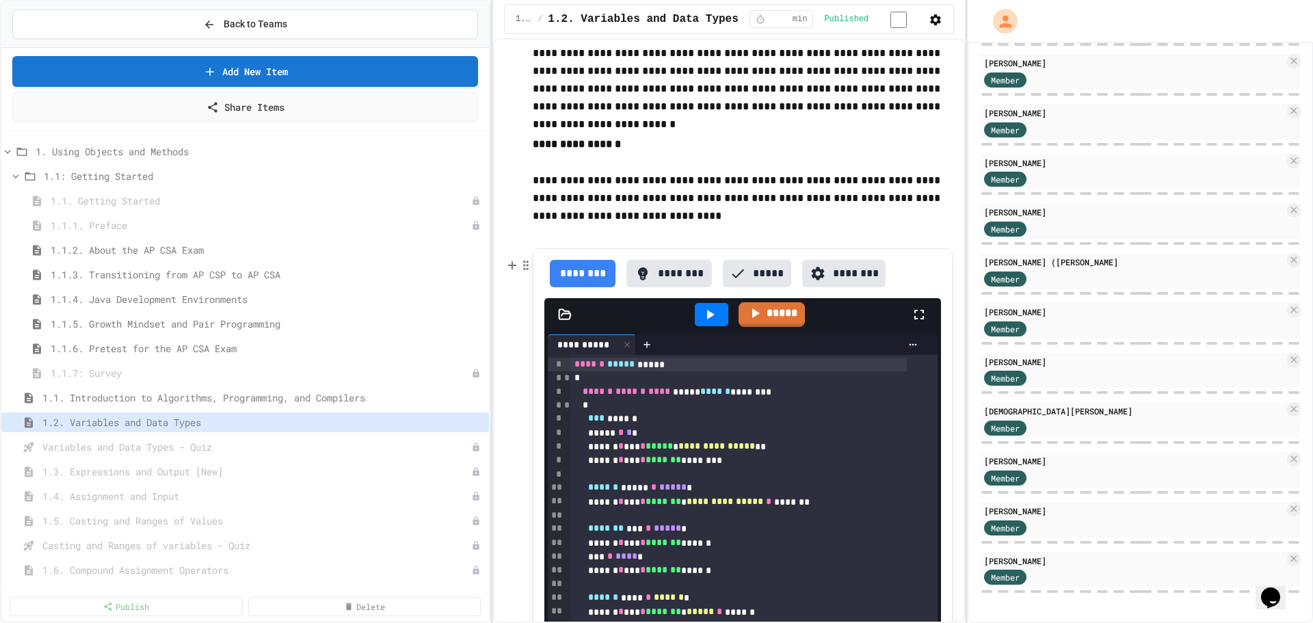
scroll to position [4447, 0]
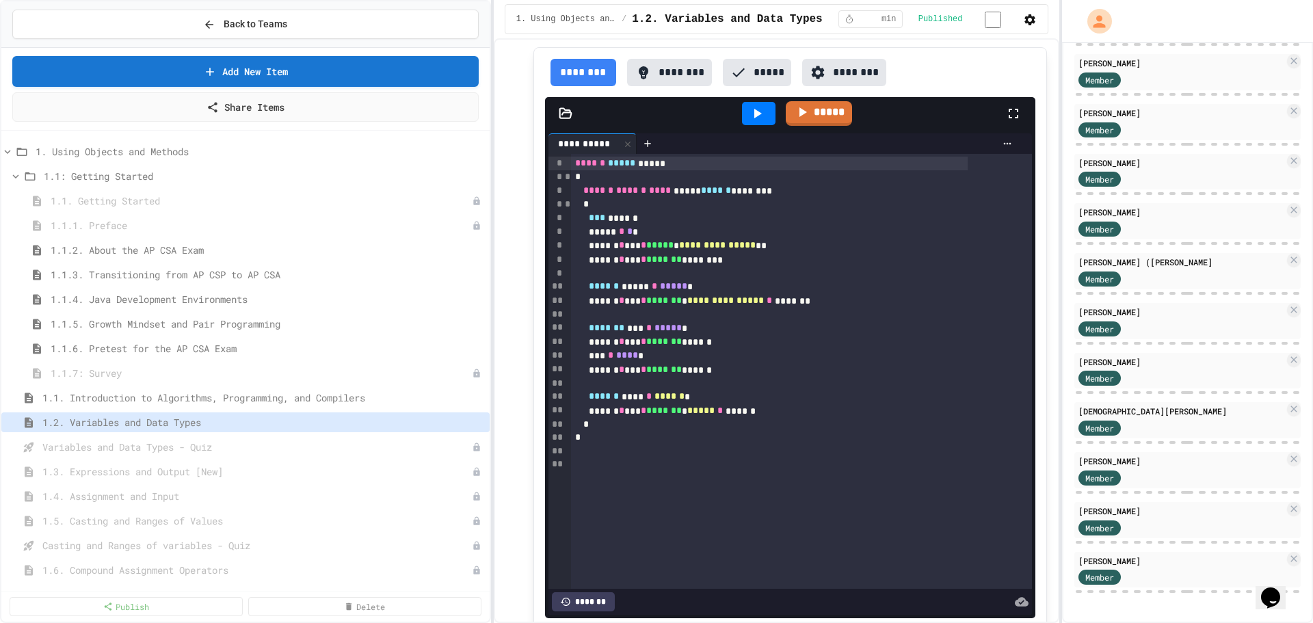
click at [934, 237] on div "**********" at bounding box center [656, 311] width 1313 height 623
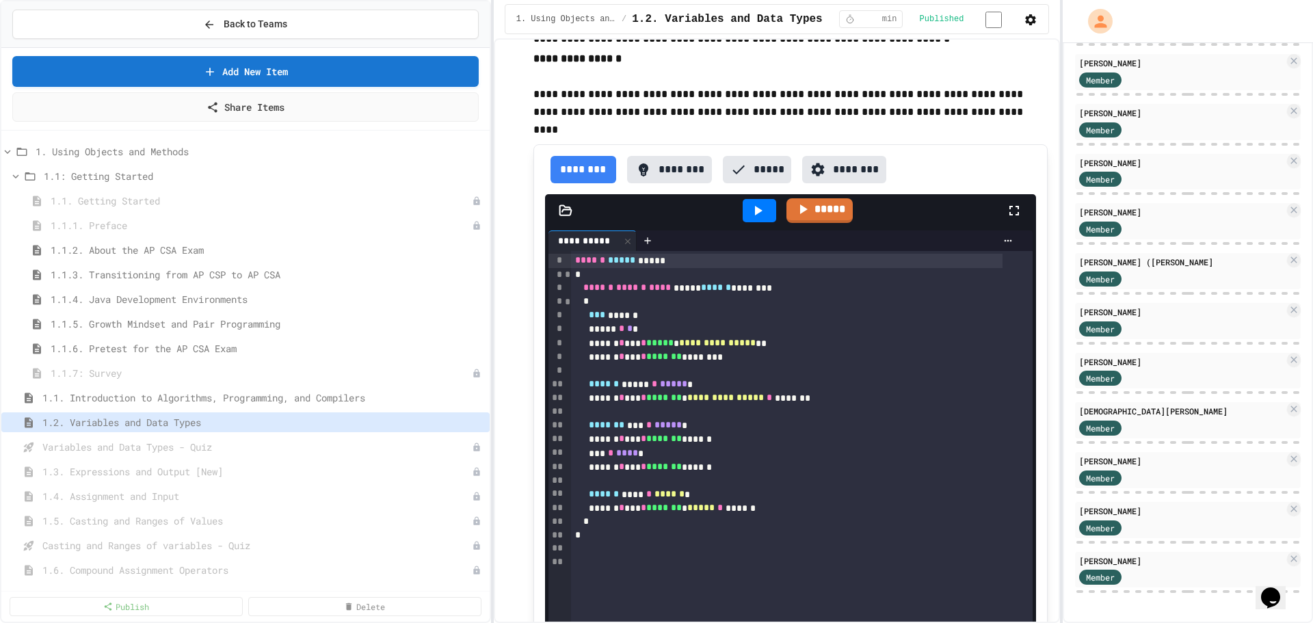
click at [759, 222] on div at bounding box center [760, 210] width 34 height 23
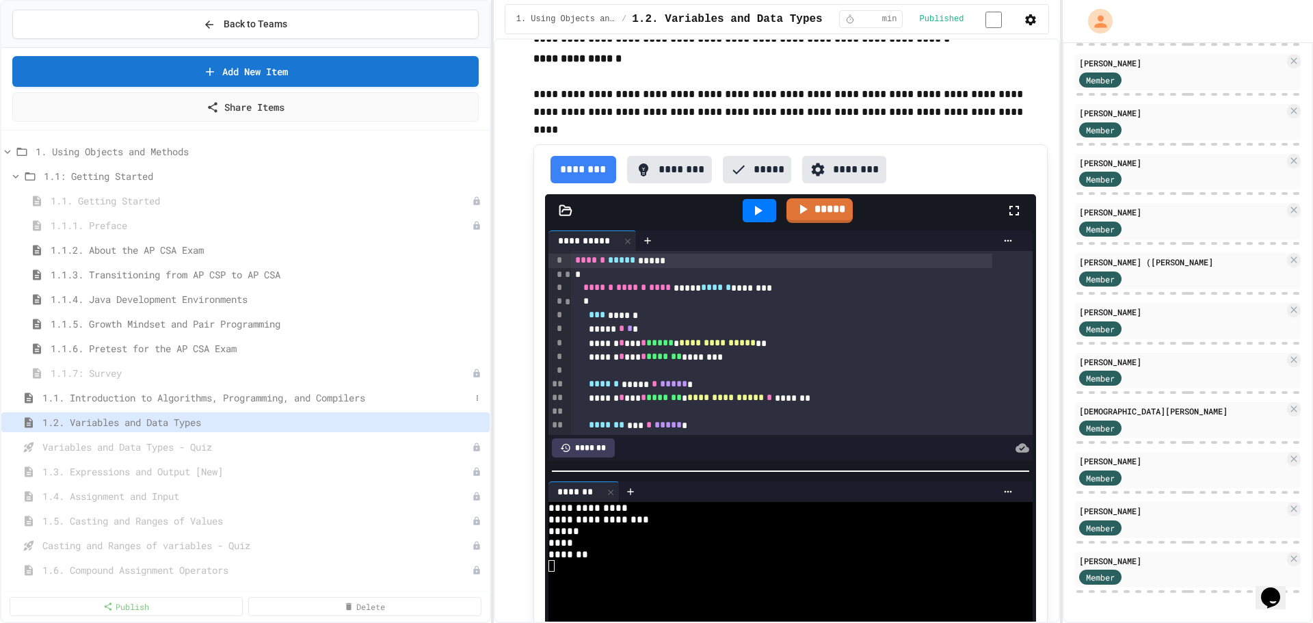
click at [272, 398] on span "1.1. Introduction to Algorithms, Programming, and Compilers" at bounding box center [256, 398] width 428 height 14
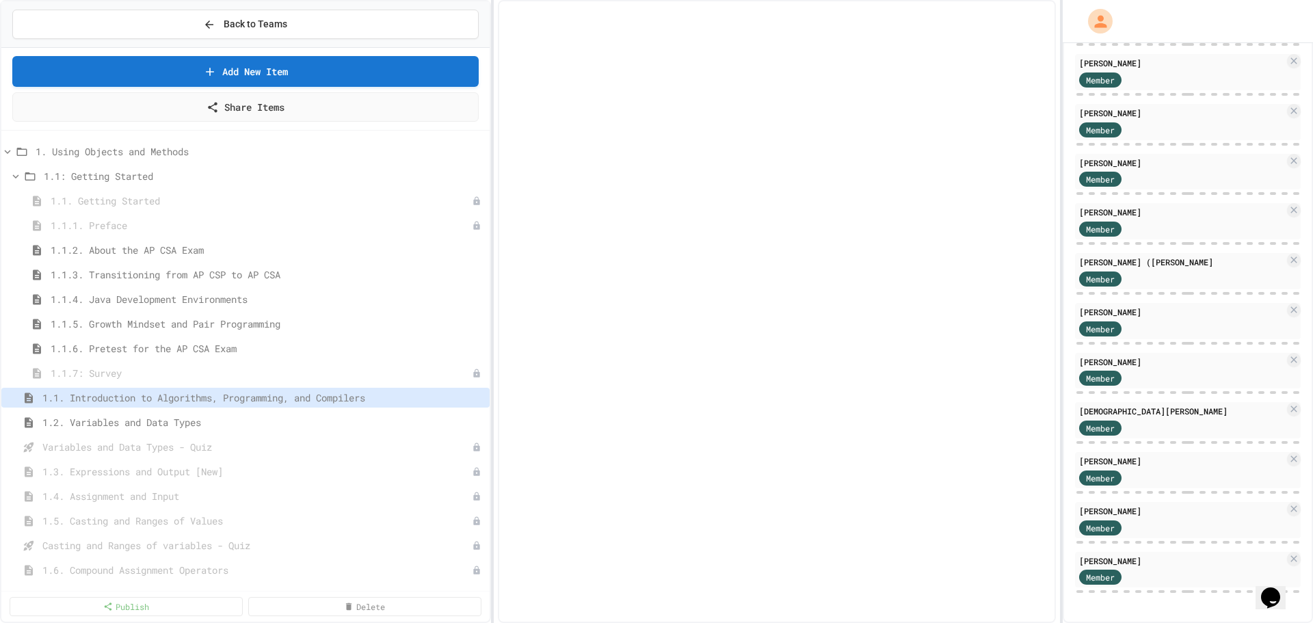
select select "***"
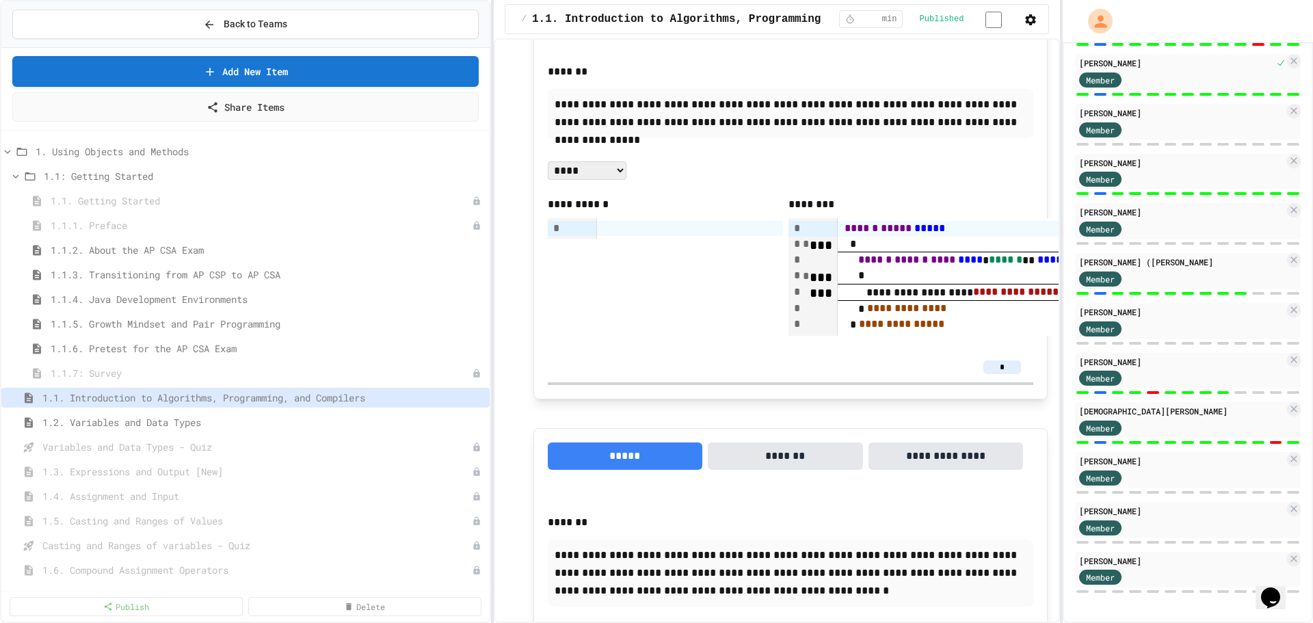
scroll to position [42, 0]
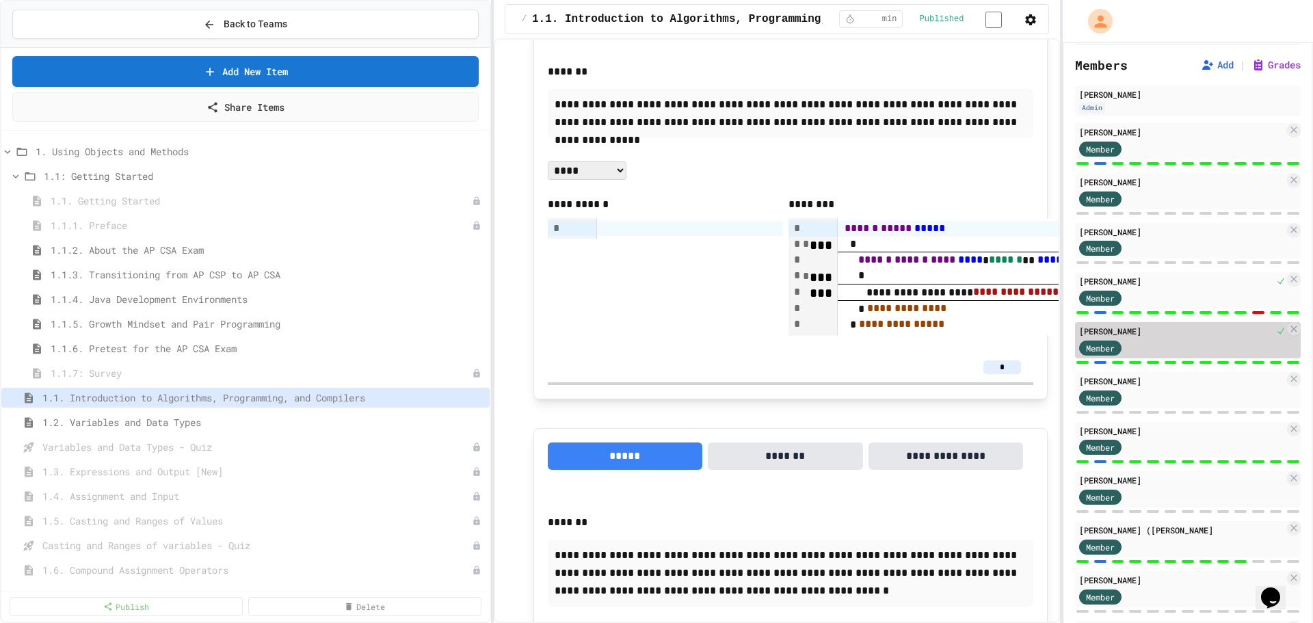
click at [934, 349] on div "Member" at bounding box center [1181, 347] width 205 height 17
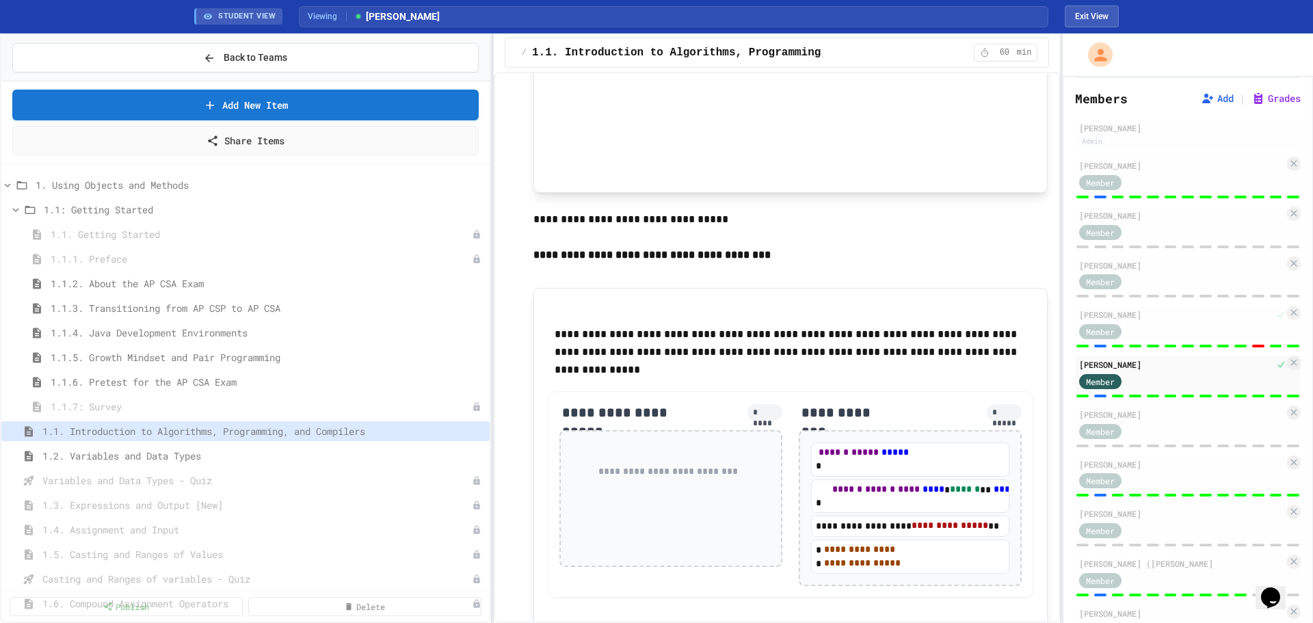
scroll to position [5339, 0]
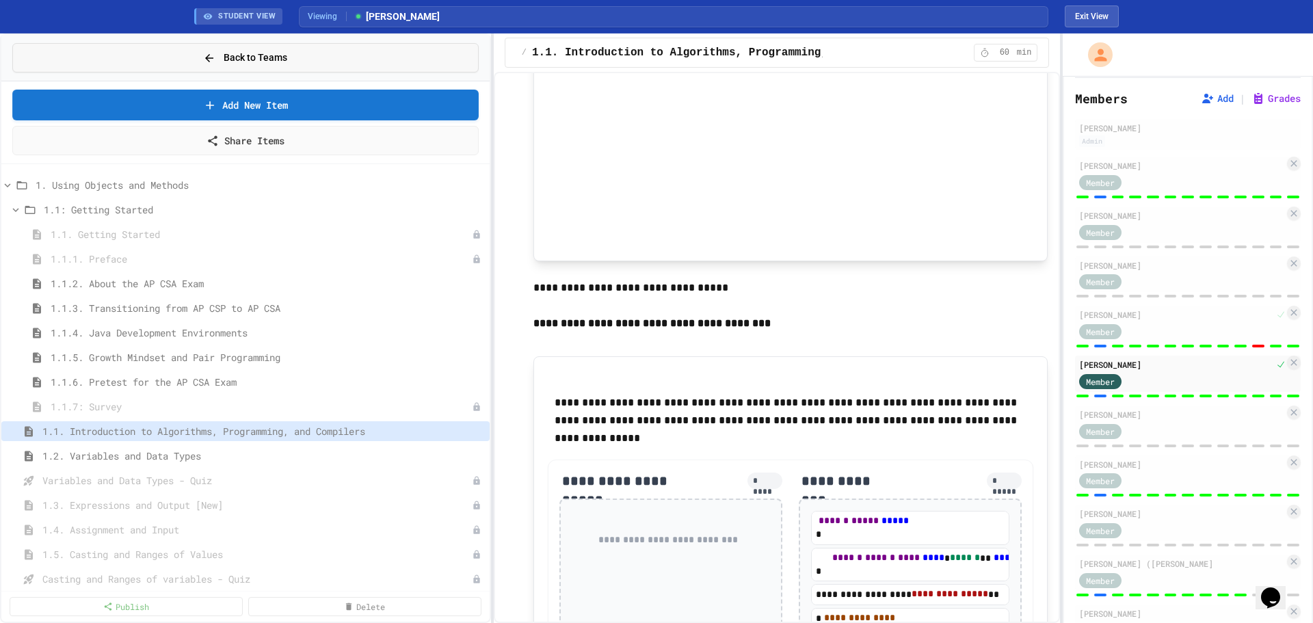
click at [215, 57] on icon at bounding box center [209, 58] width 12 height 12
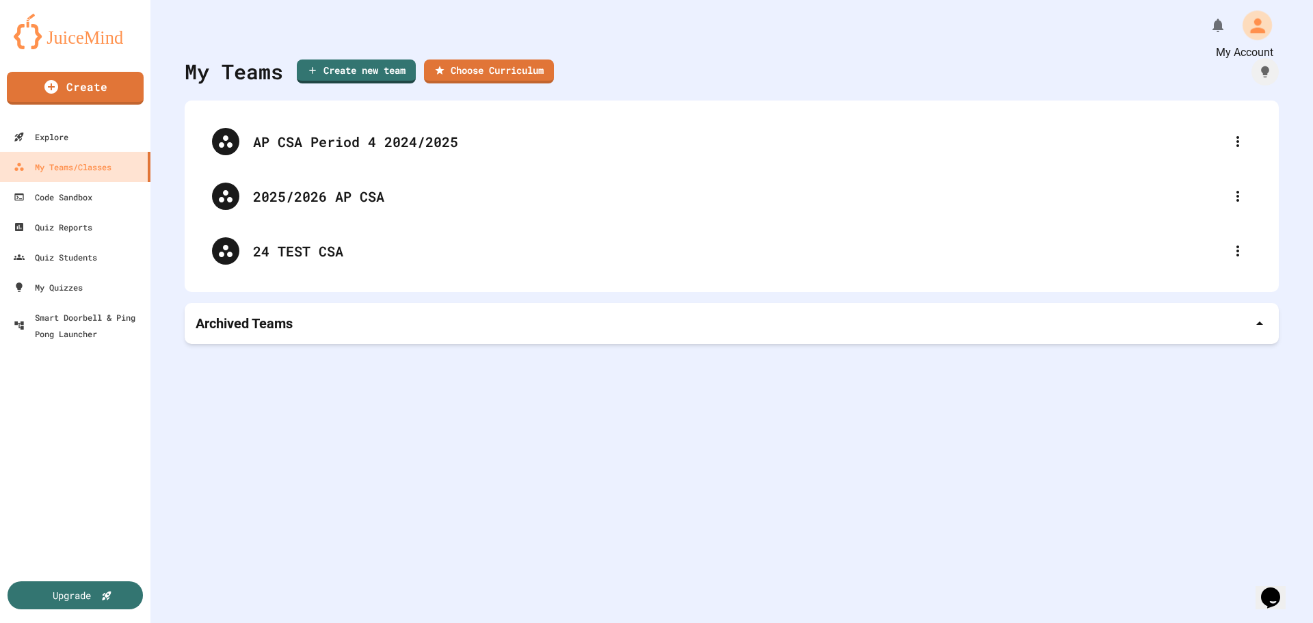
click at [934, 20] on icon "My Account" at bounding box center [1257, 25] width 22 height 22
click at [50, 200] on div at bounding box center [656, 311] width 1313 height 623
click at [49, 199] on div "Code Sandbox" at bounding box center [52, 197] width 81 height 17
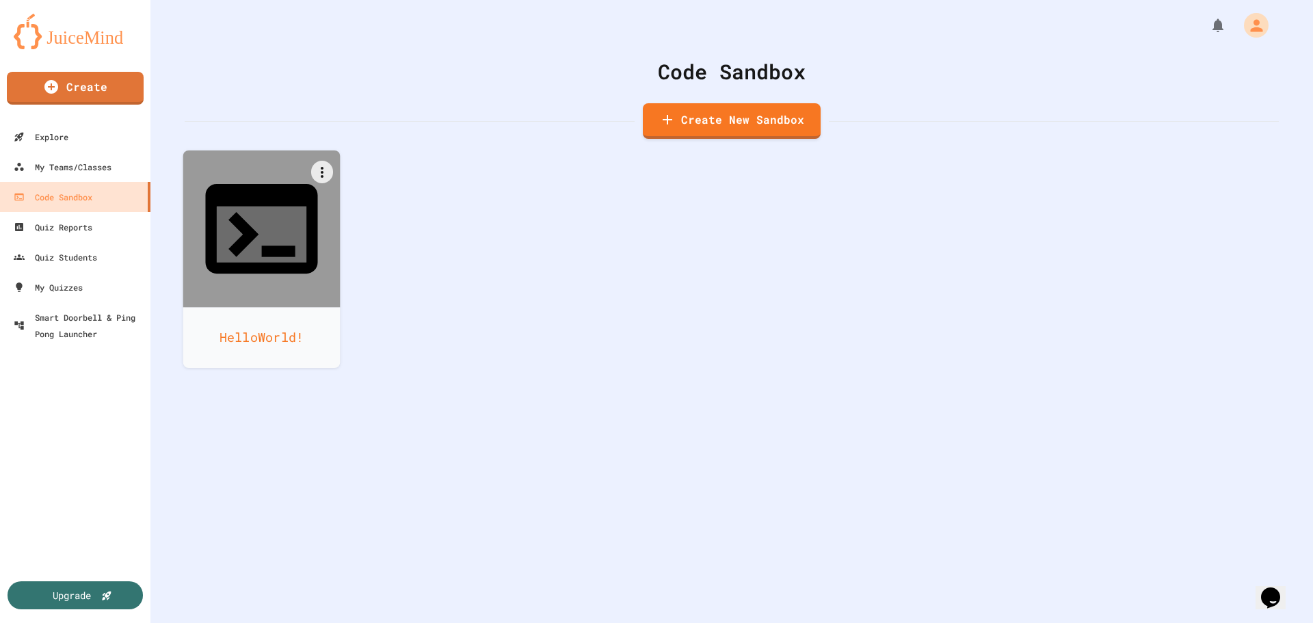
click at [306, 307] on div "HelloWorld!" at bounding box center [261, 337] width 157 height 61
